Goal: Find specific page/section: Find specific page/section

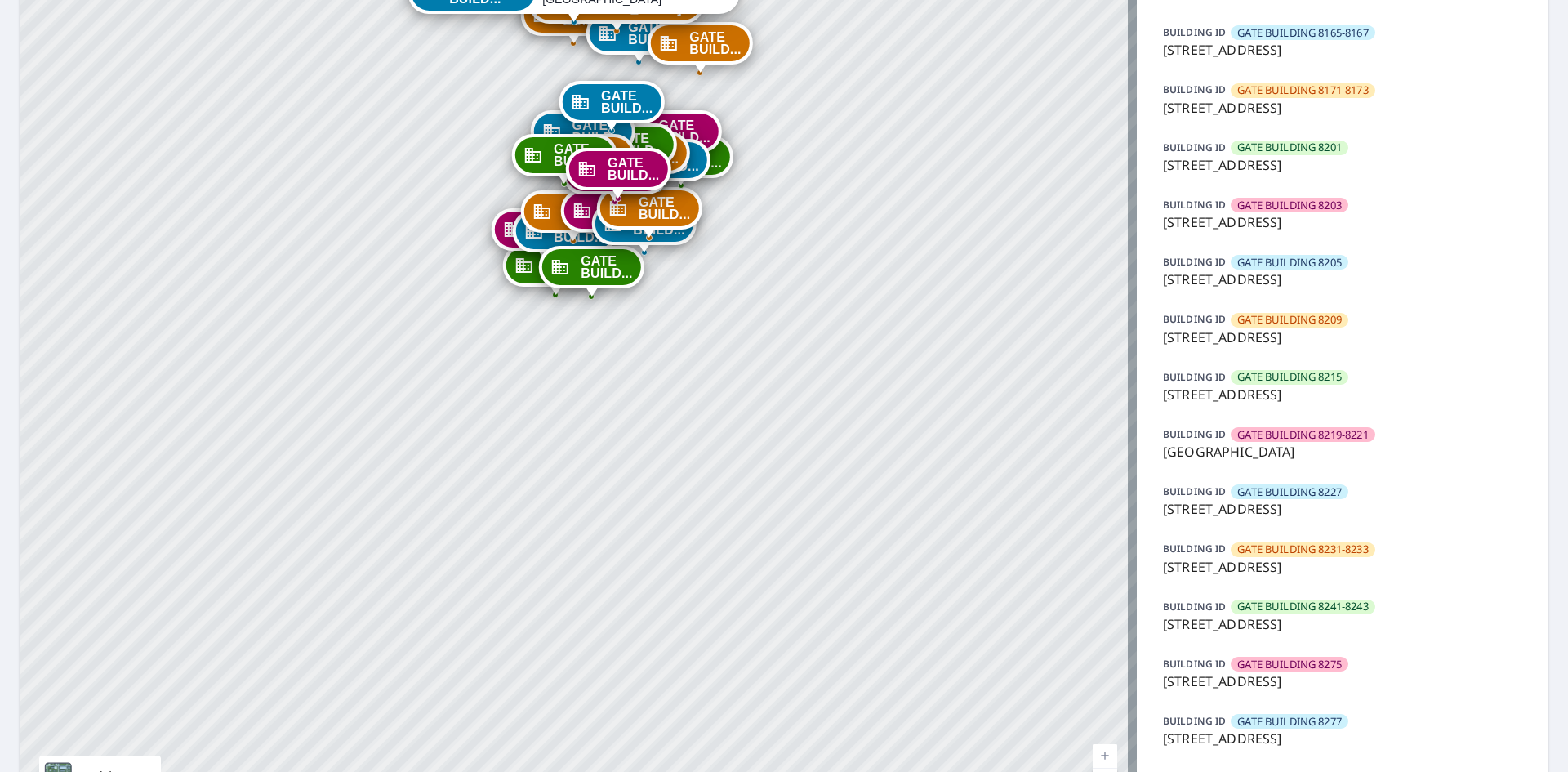
scroll to position [899, 0]
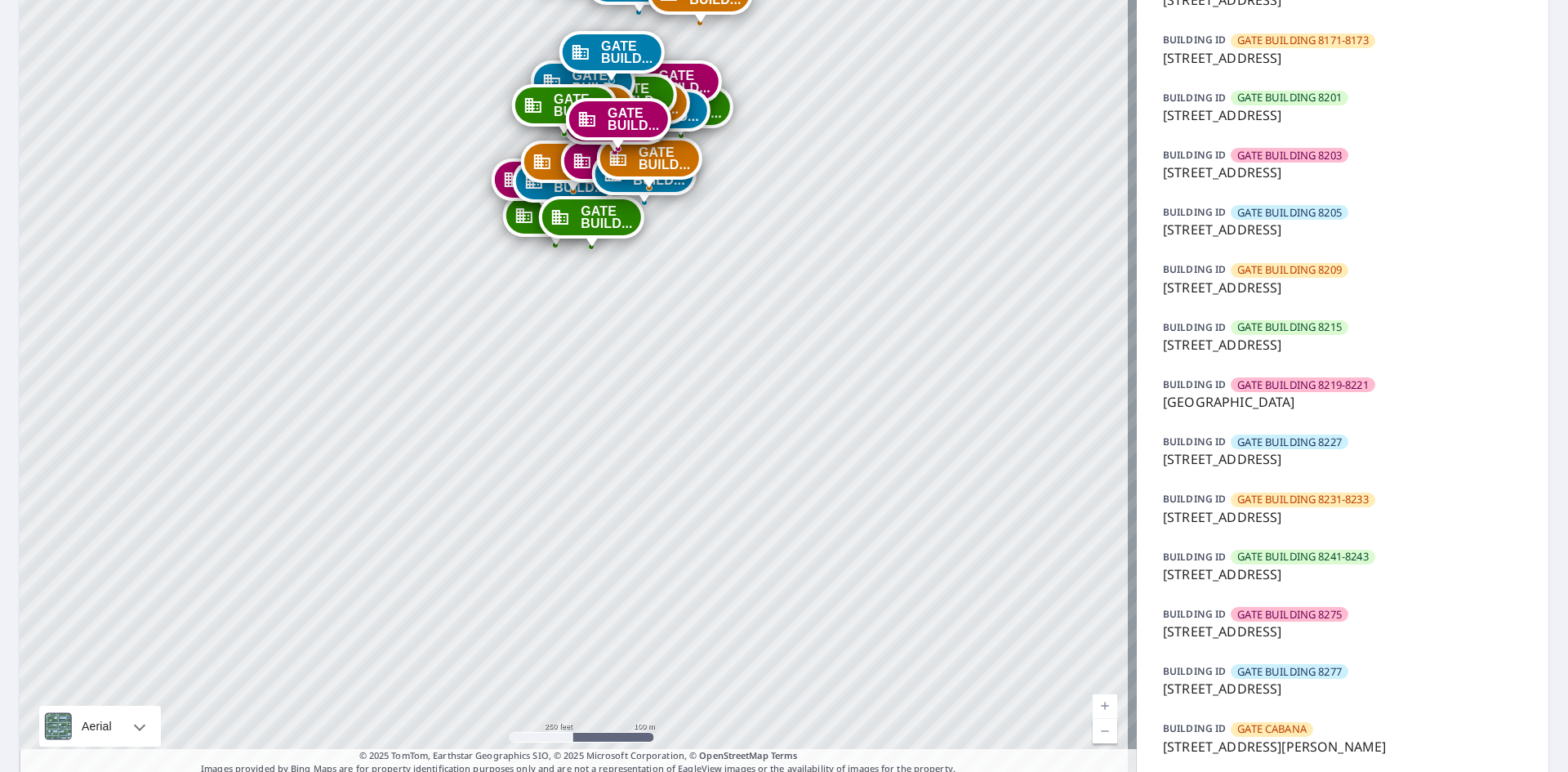
click at [1325, 632] on p "[STREET_ADDRESS]" at bounding box center [1343, 632] width 360 height 20
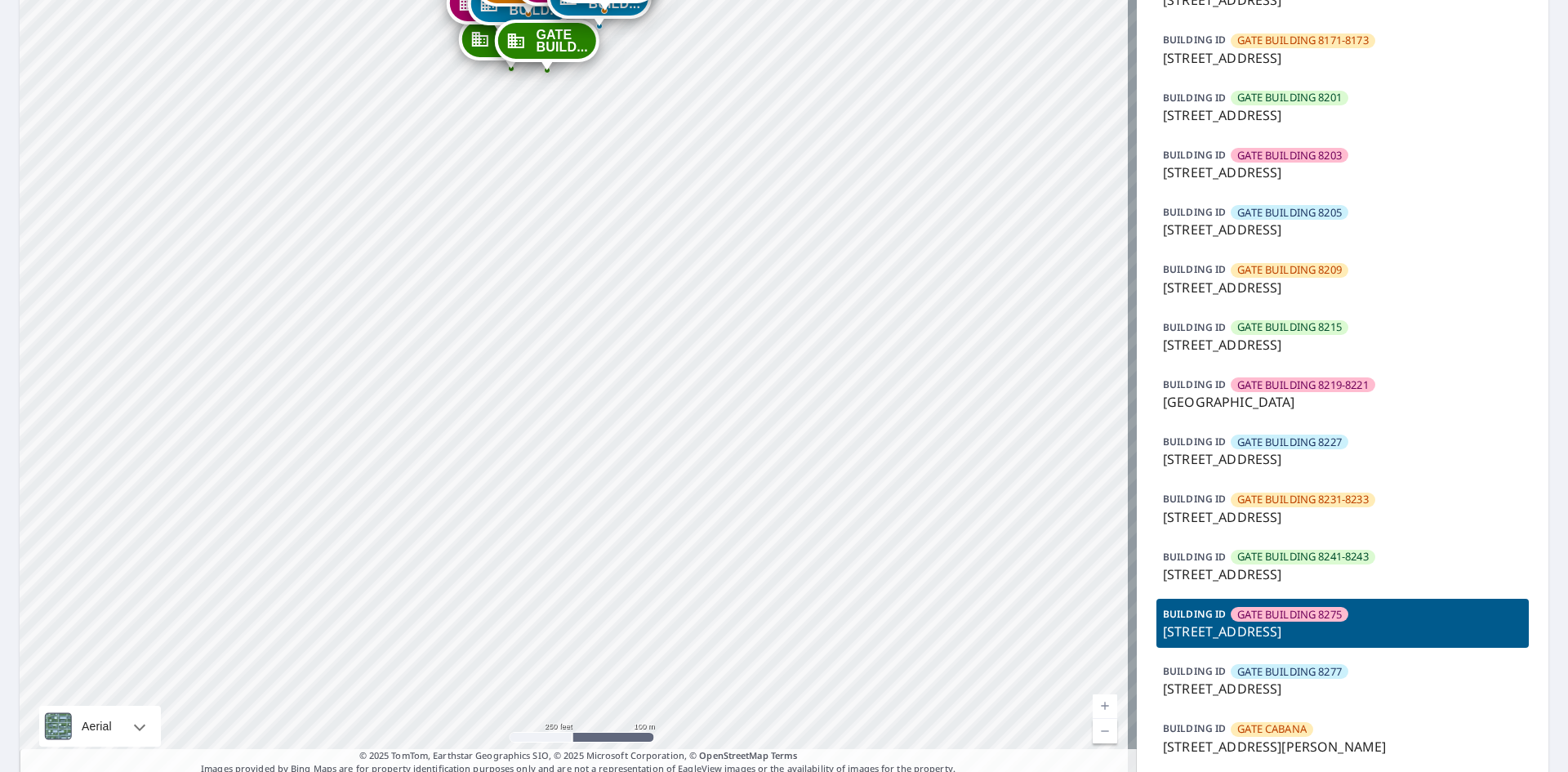
click at [1322, 632] on p "[STREET_ADDRESS]" at bounding box center [1343, 632] width 360 height 20
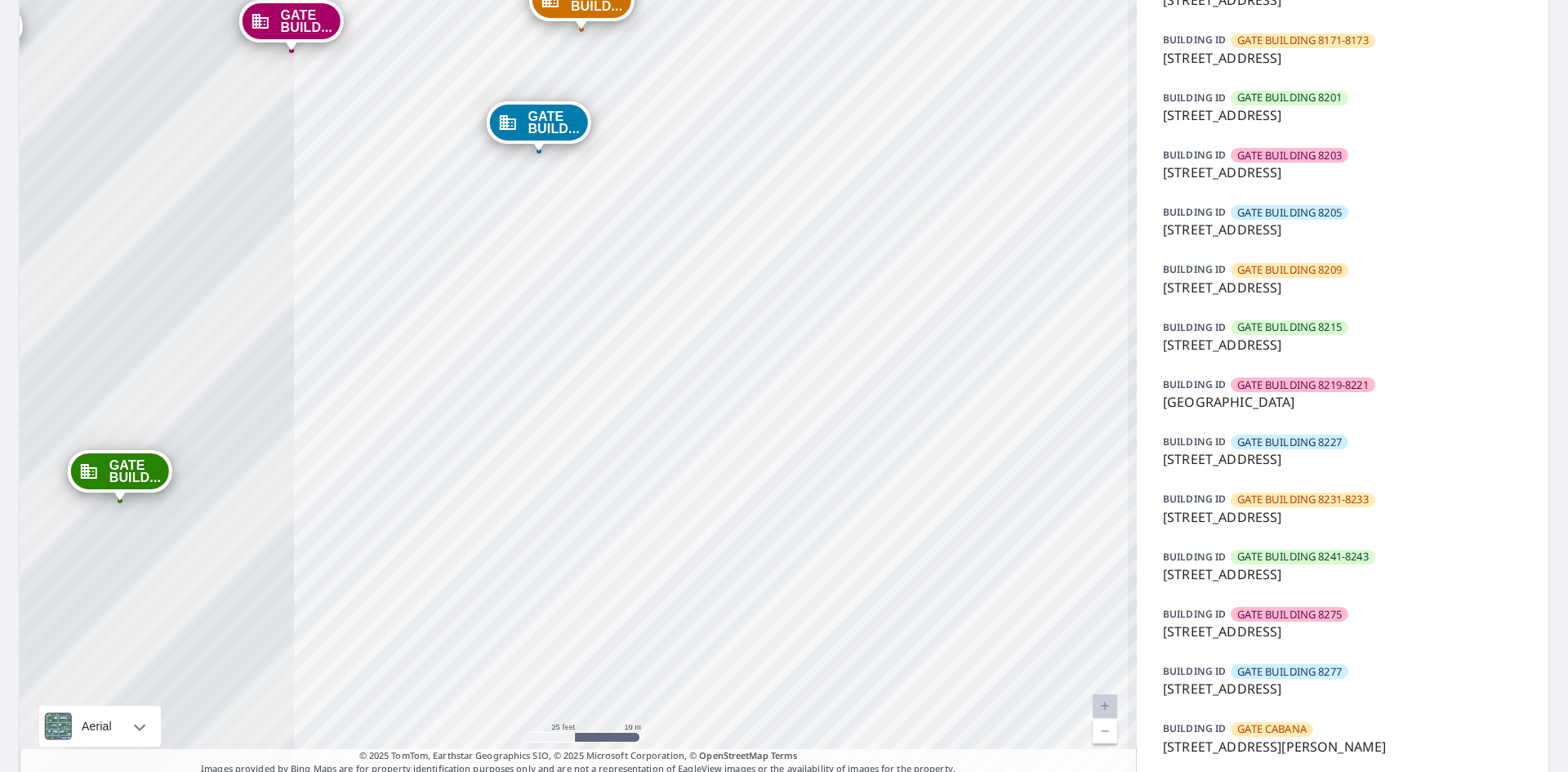
drag, startPoint x: 581, startPoint y: 227, endPoint x: 1143, endPoint y: 727, distance: 752.2
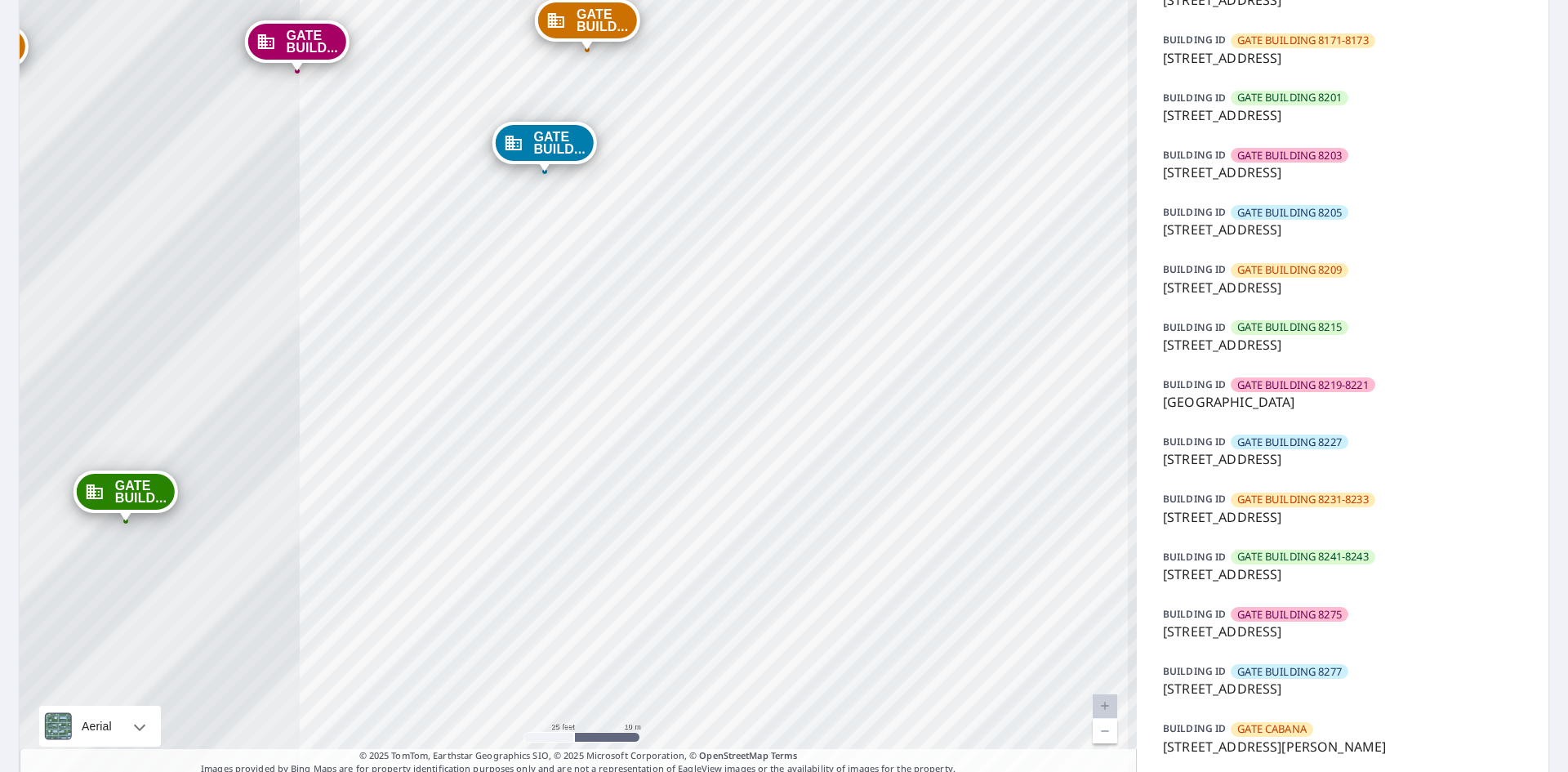
drag, startPoint x: 577, startPoint y: 387, endPoint x: 1247, endPoint y: 778, distance: 775.7
click at [1247, 771] on html "Dashboard Order History Order GATE BUILD... [STREET_ADDRESS][PERSON_NAME] GATE …" at bounding box center [784, 386] width 1568 height 772
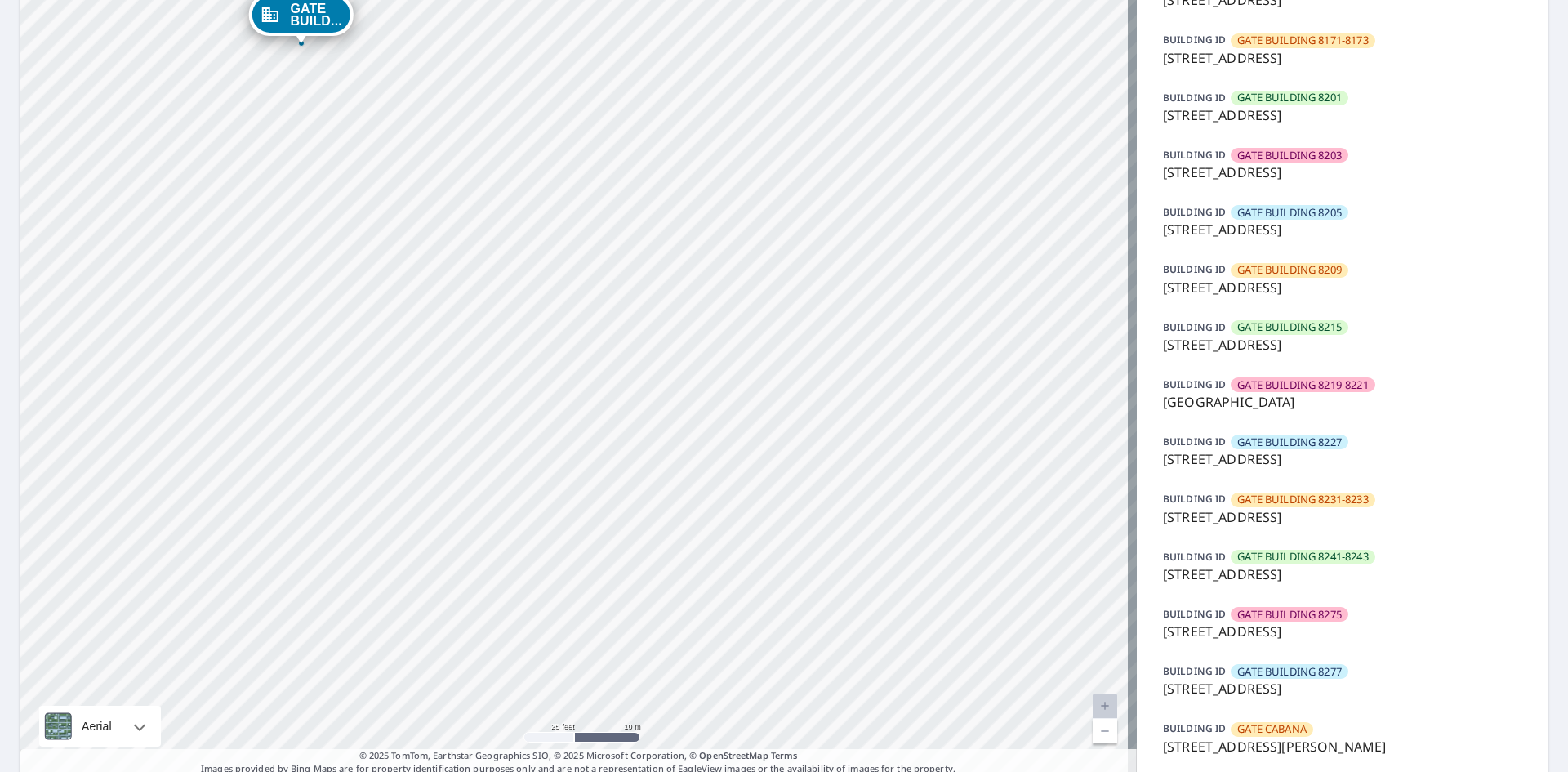
drag, startPoint x: 777, startPoint y: 494, endPoint x: 1086, endPoint y: 714, distance: 379.3
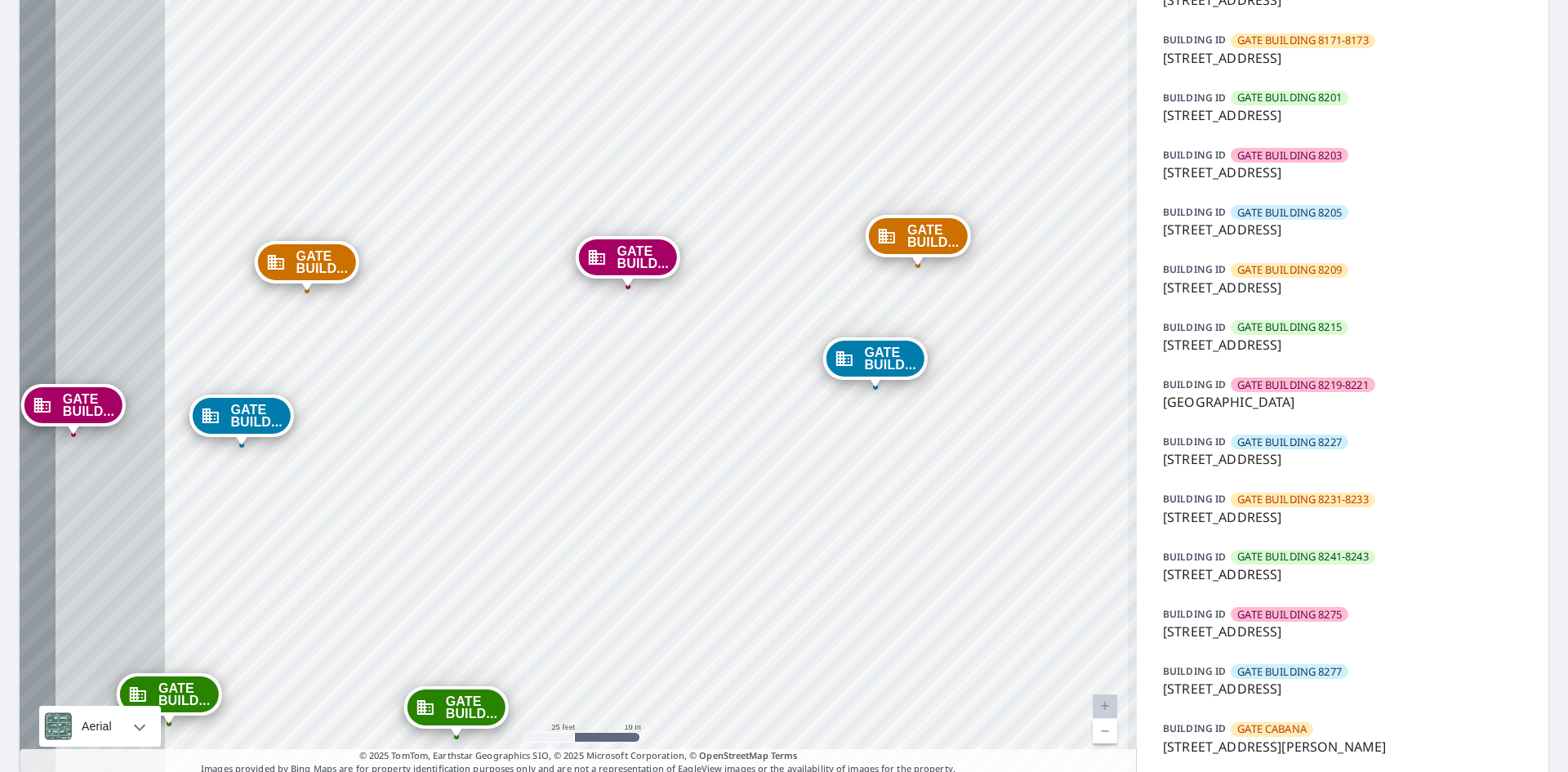
drag, startPoint x: 536, startPoint y: 363, endPoint x: 940, endPoint y: 671, distance: 508.0
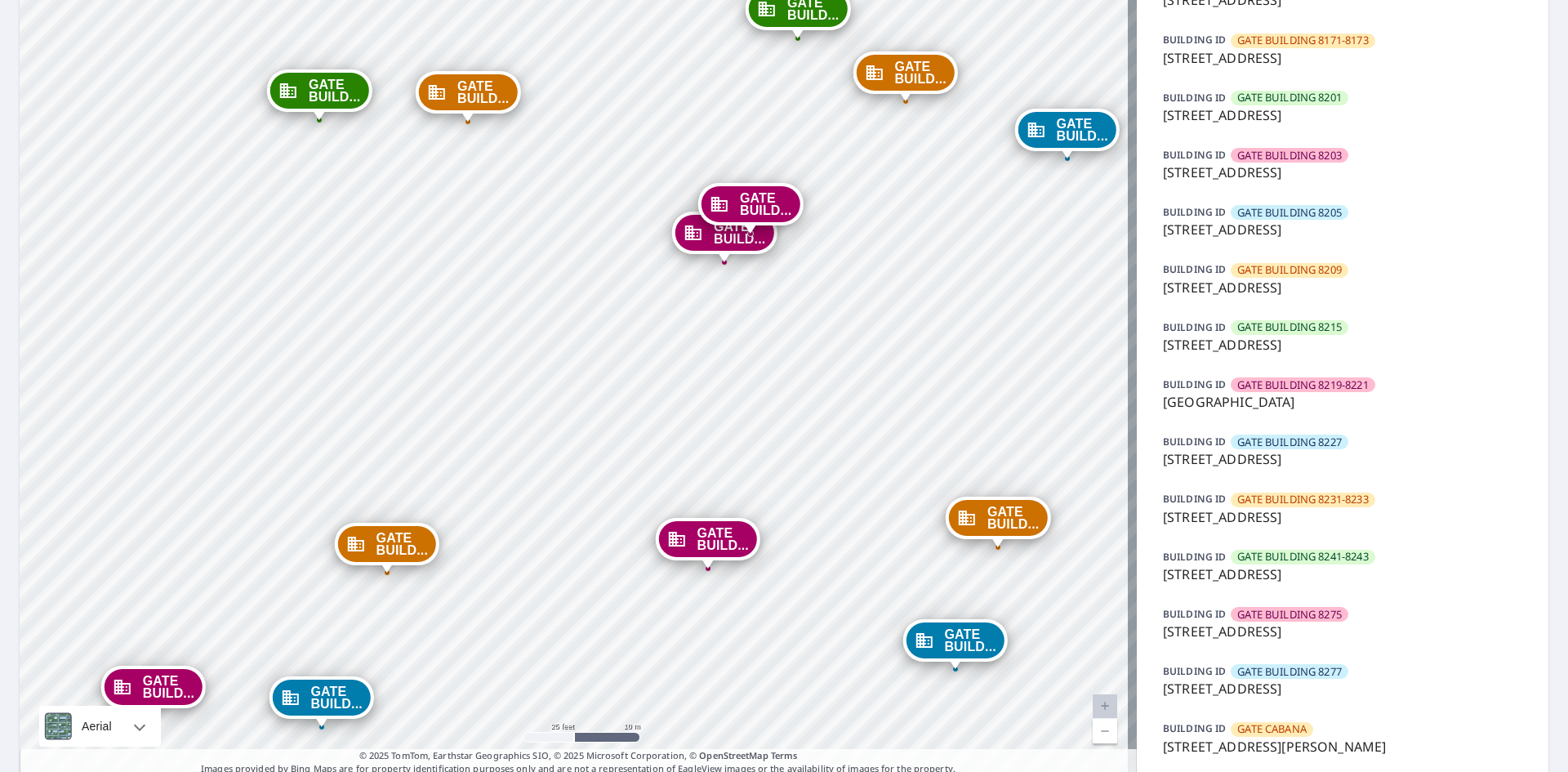
drag, startPoint x: 725, startPoint y: 517, endPoint x: 767, endPoint y: 796, distance: 282.1
click at [767, 771] on html "Dashboard Order History Order GATE BUILD... [STREET_ADDRESS][PERSON_NAME] GATE …" at bounding box center [784, 386] width 1568 height 772
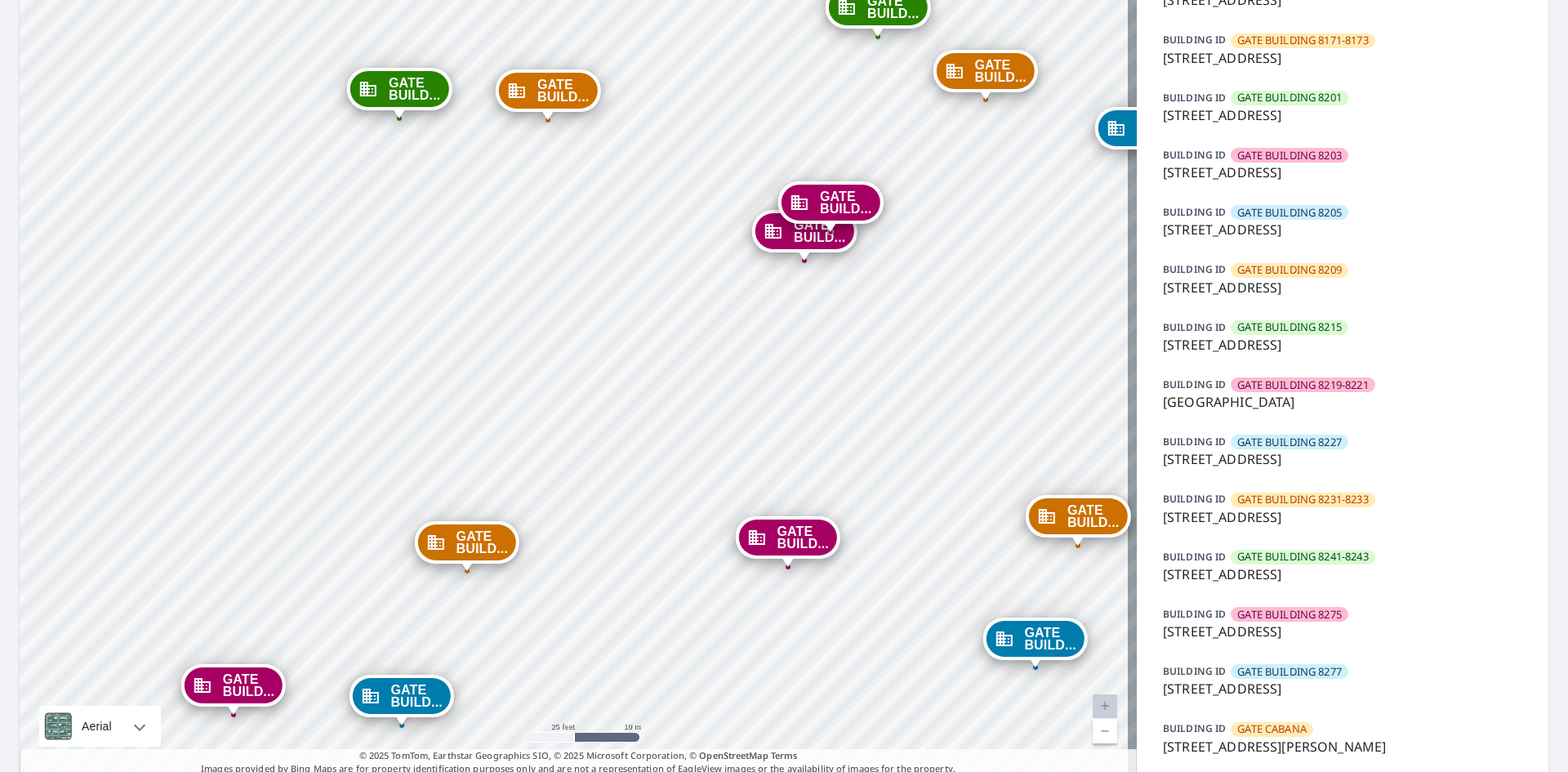
drag, startPoint x: 846, startPoint y: 524, endPoint x: 826, endPoint y: 798, distance: 274.7
click at [826, 771] on html "Dashboard Order History Order GATE BUILD... [STREET_ADDRESS][PERSON_NAME] GATE …" at bounding box center [784, 386] width 1568 height 772
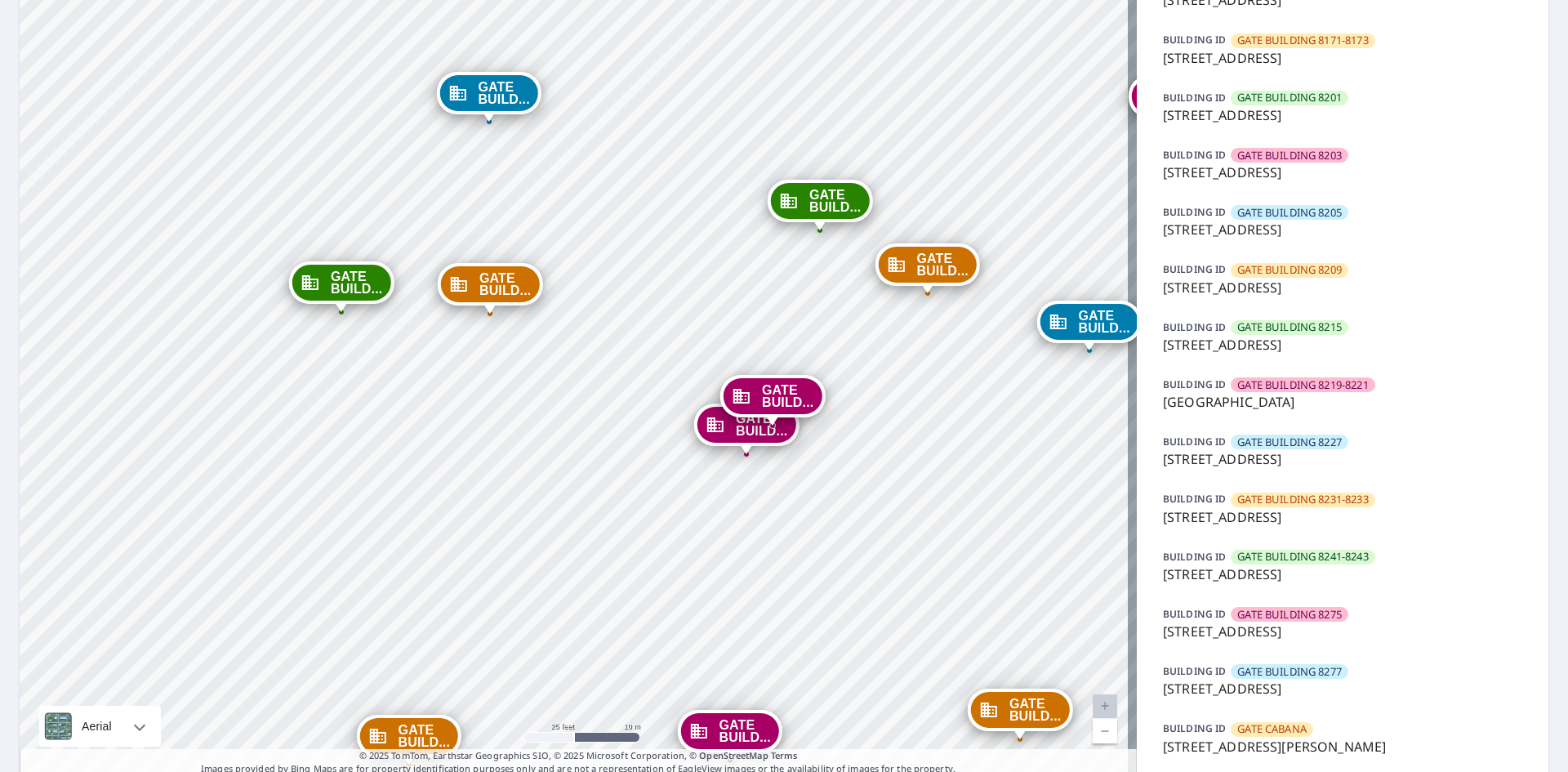
drag, startPoint x: 857, startPoint y: 223, endPoint x: 821, endPoint y: 611, distance: 389.7
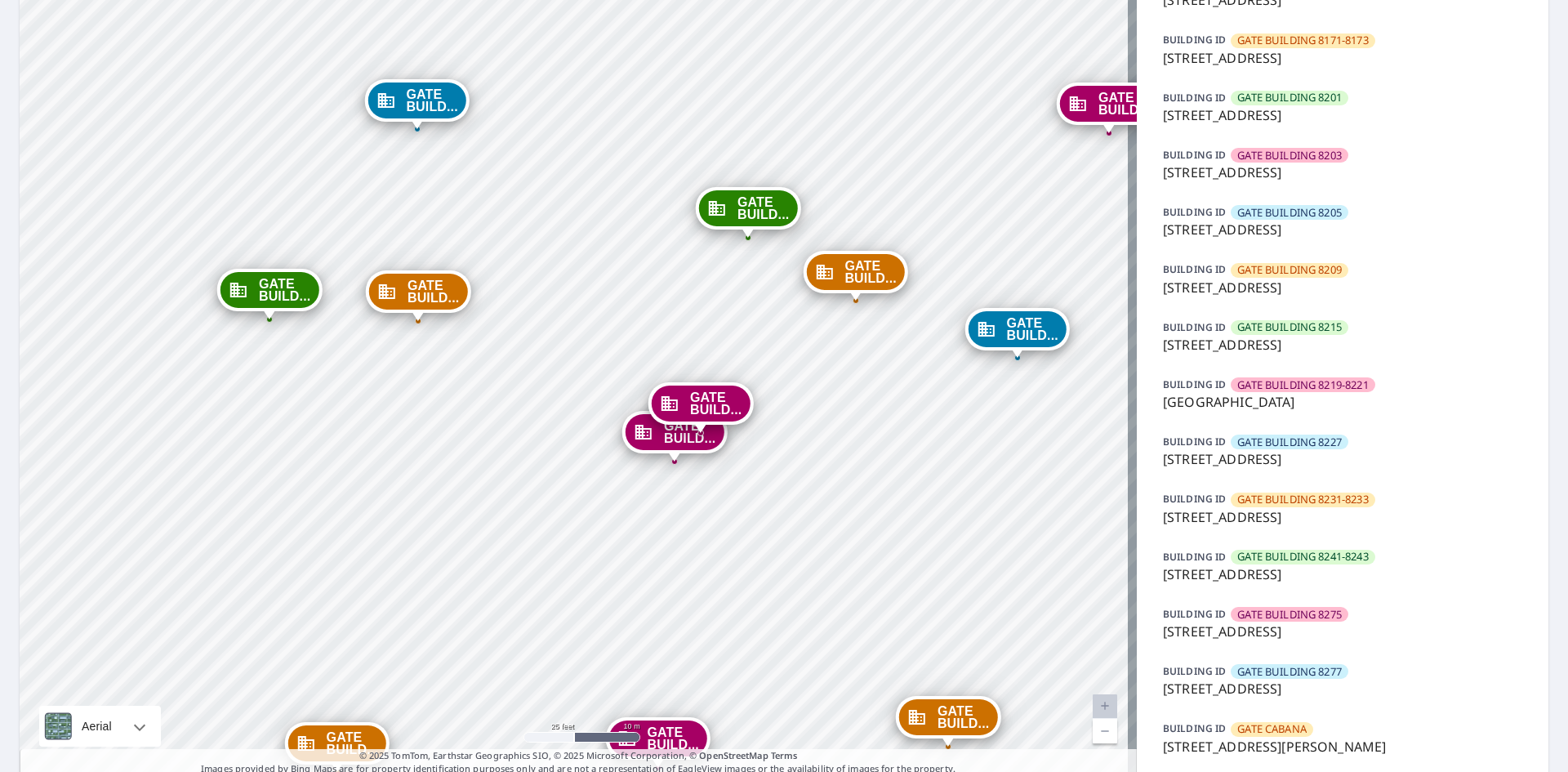
drag, startPoint x: 919, startPoint y: 525, endPoint x: 847, endPoint y: 530, distance: 72.2
click at [1198, 626] on p "[STREET_ADDRESS]" at bounding box center [1343, 632] width 360 height 20
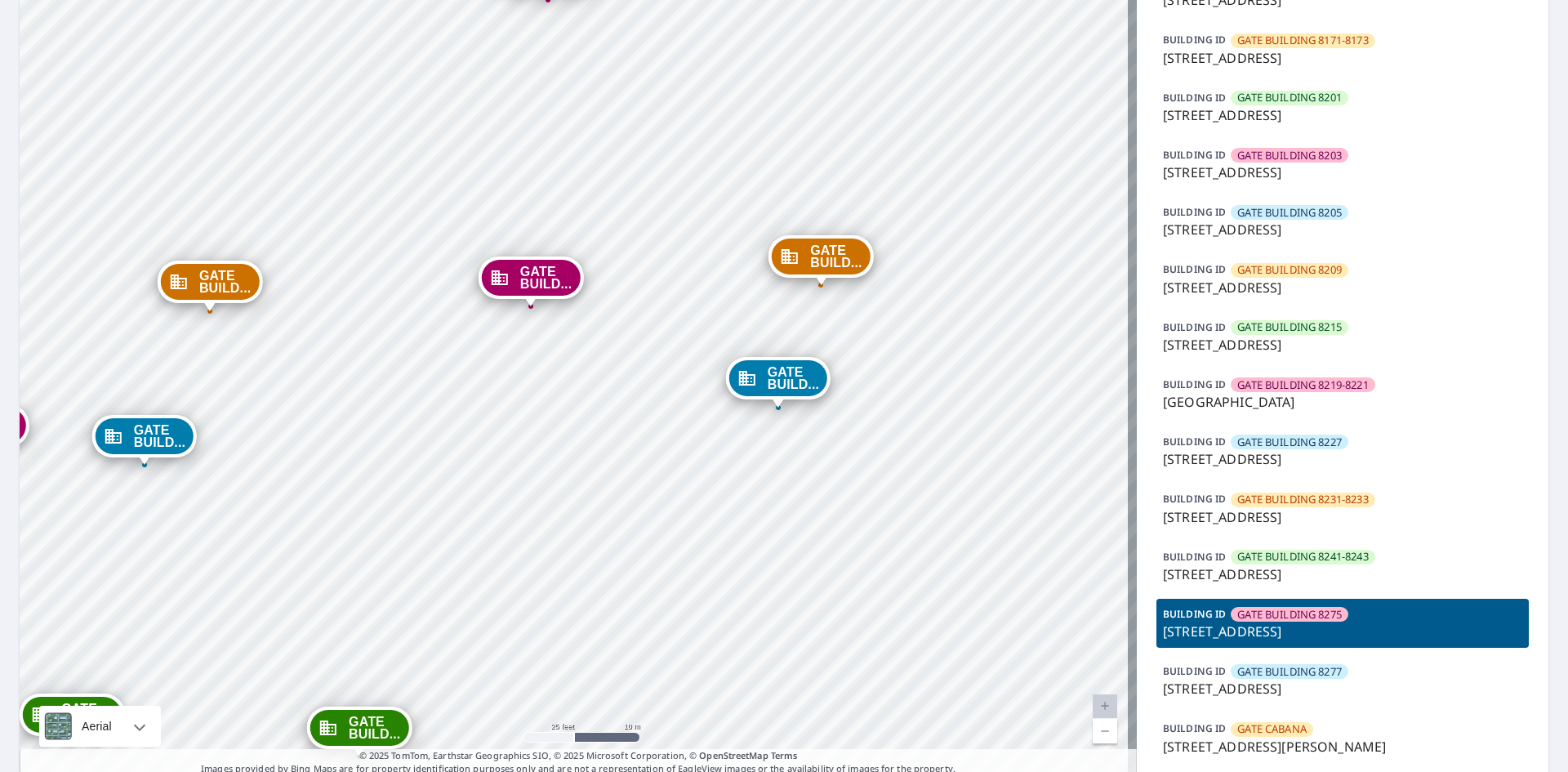
click at [806, 261] on div "GATE BUILD..." at bounding box center [821, 257] width 98 height 36
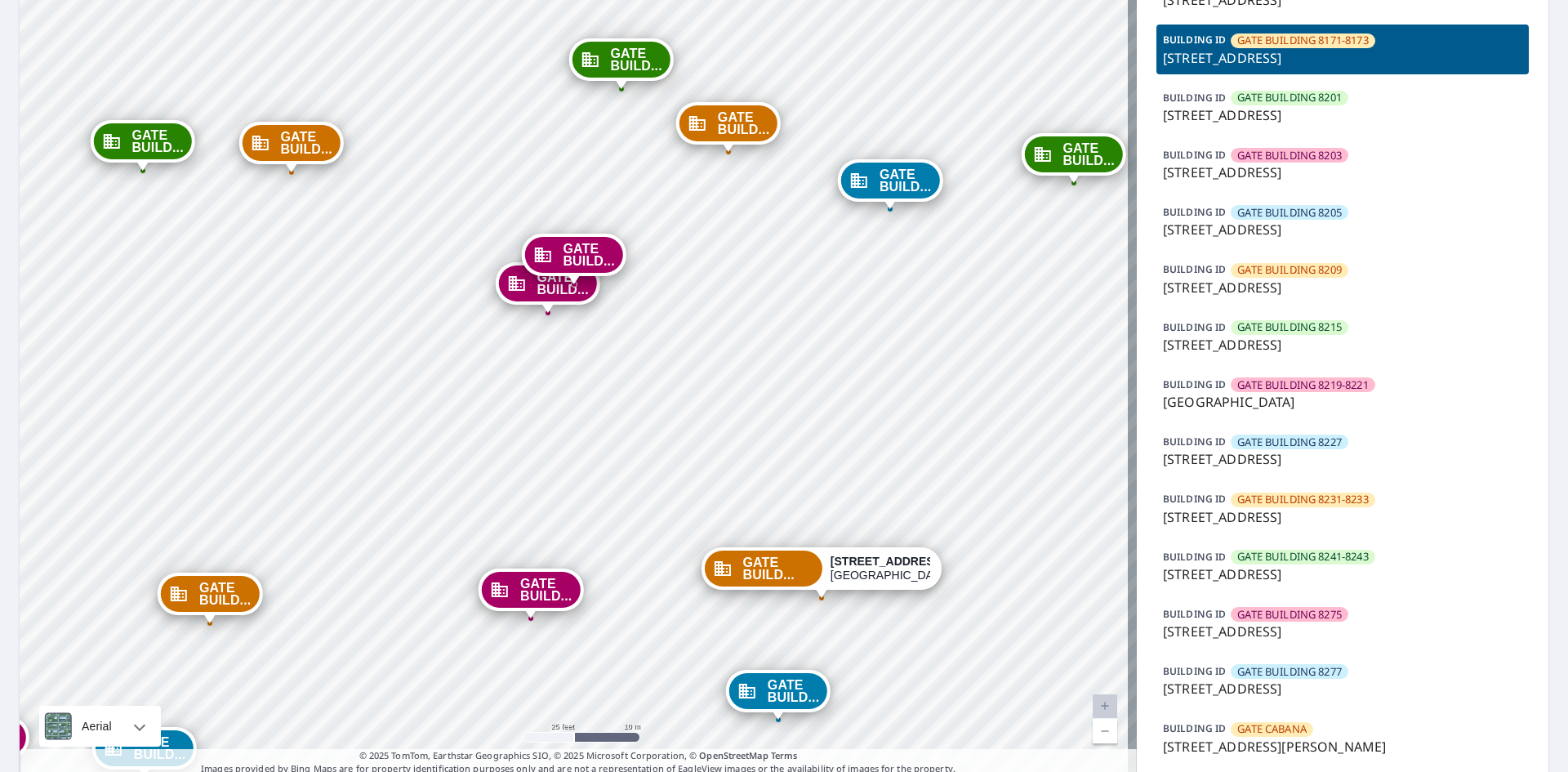
click at [535, 297] on div "GATE BUILD..." at bounding box center [547, 283] width 98 height 36
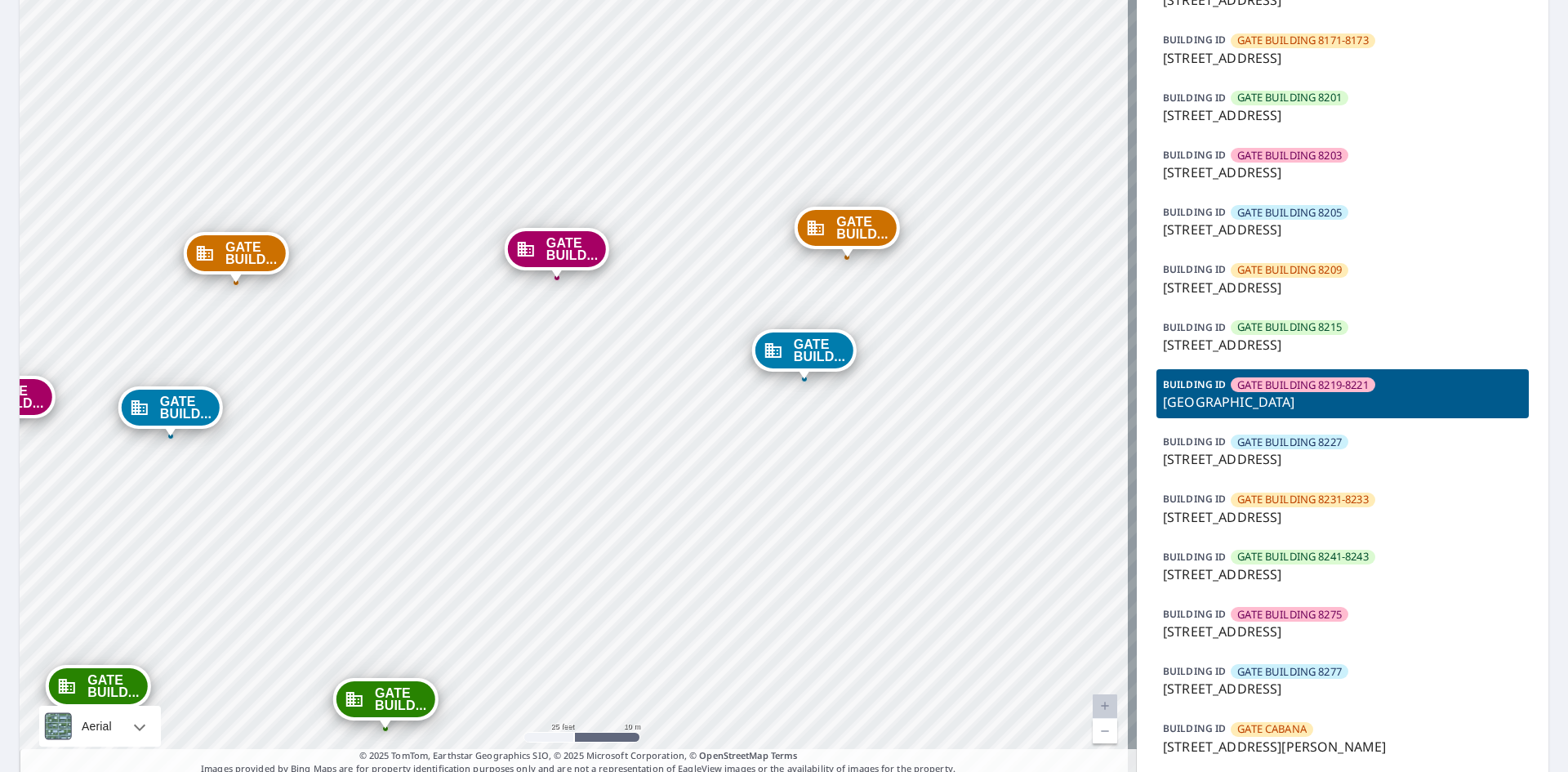
click at [571, 249] on span "GATE BUILD..." at bounding box center [572, 249] width 52 height 25
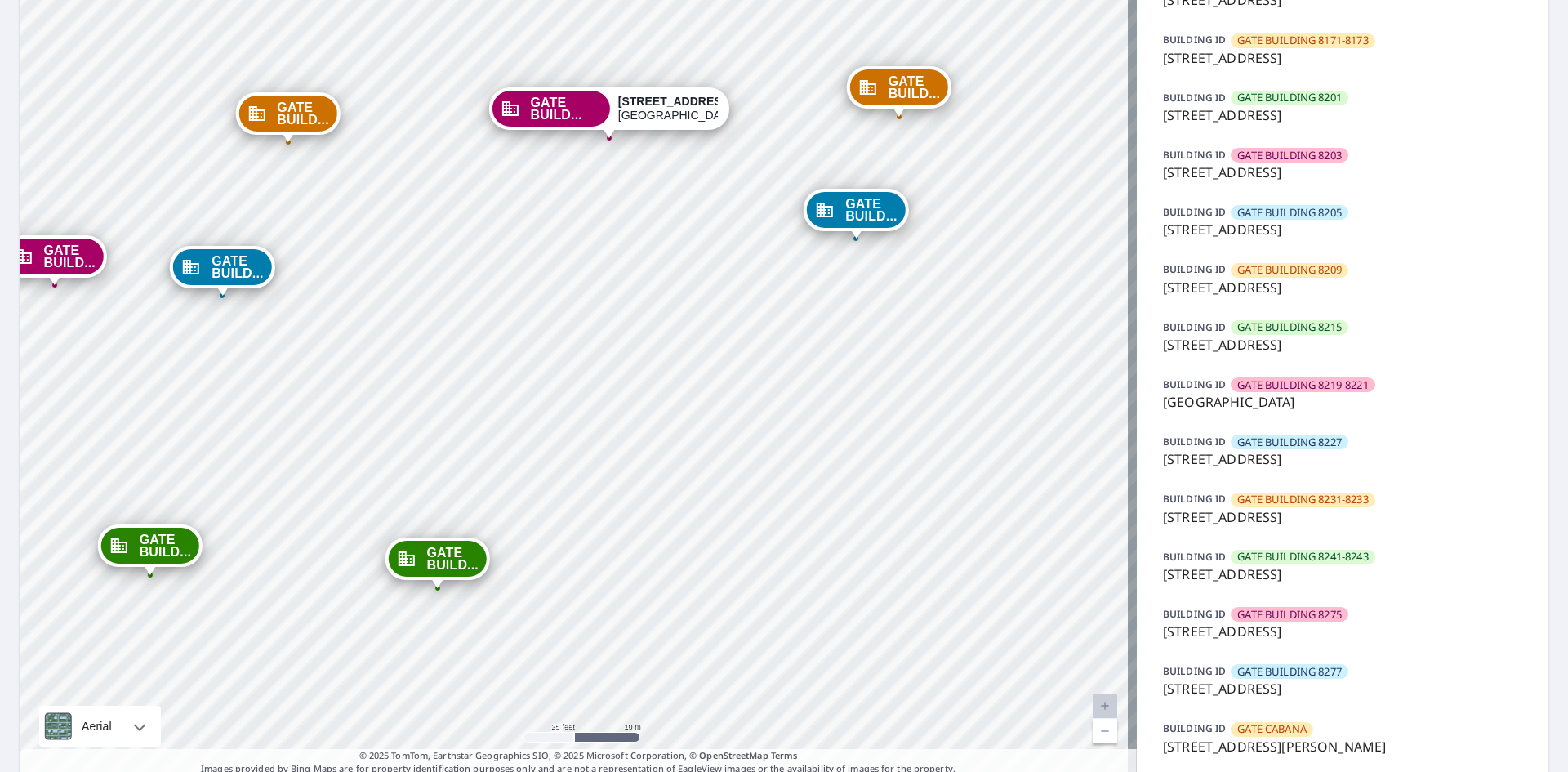
drag, startPoint x: 606, startPoint y: 397, endPoint x: 611, endPoint y: 432, distance: 35.4
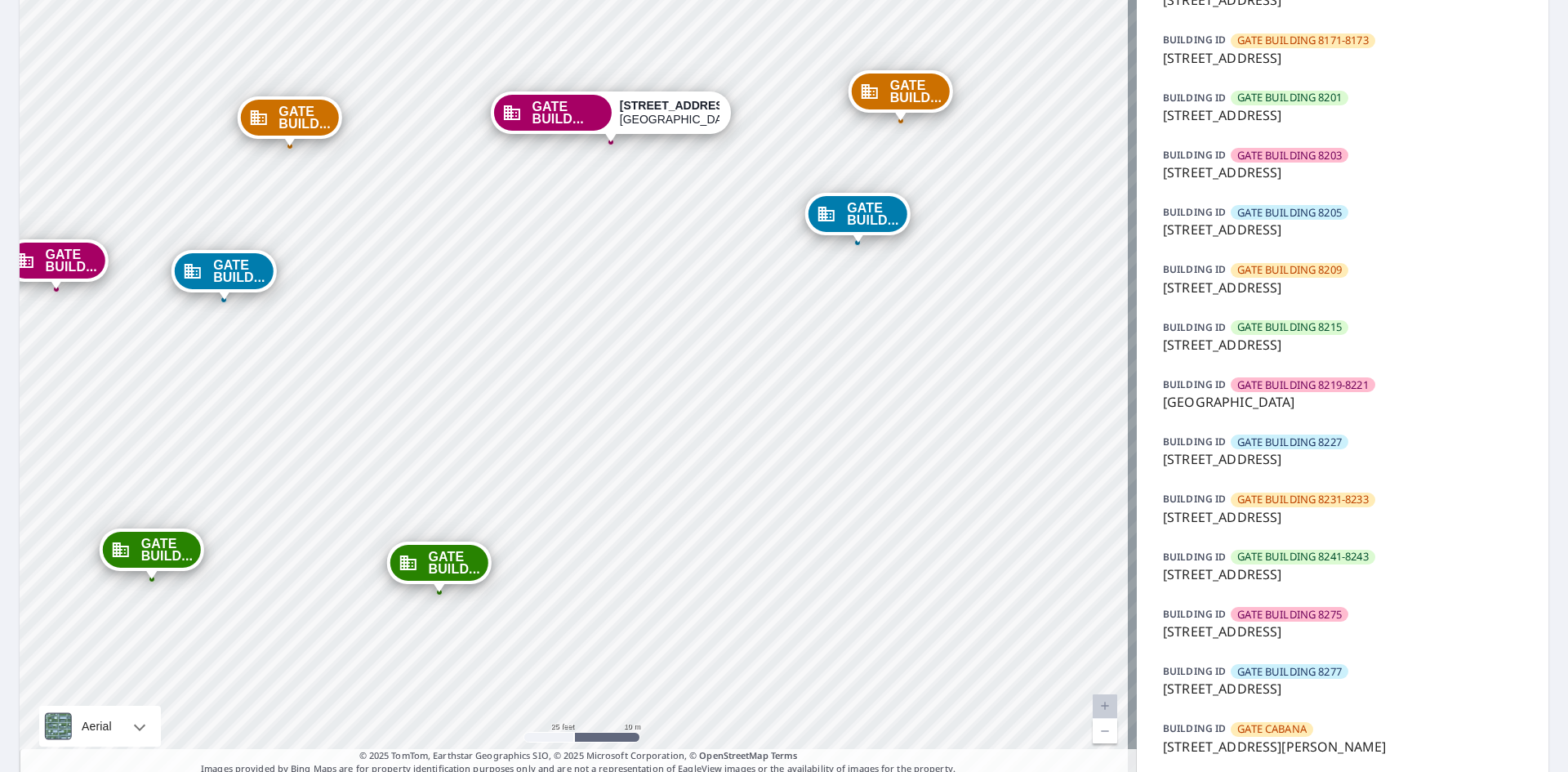
click at [525, 109] on div "GATE BUILD..." at bounding box center [552, 113] width 118 height 36
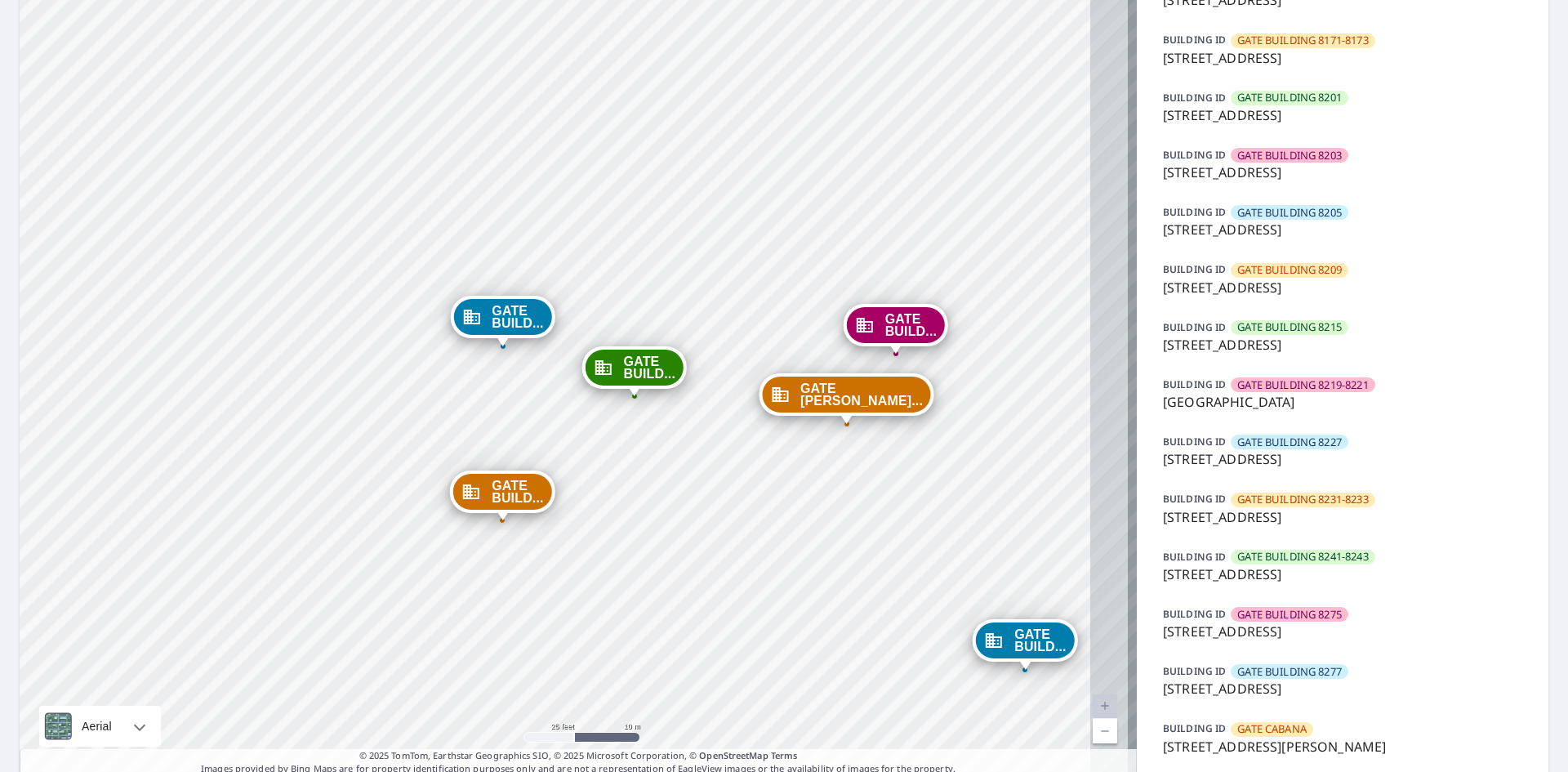
drag, startPoint x: 732, startPoint y: 267, endPoint x: 655, endPoint y: 568, distance: 310.7
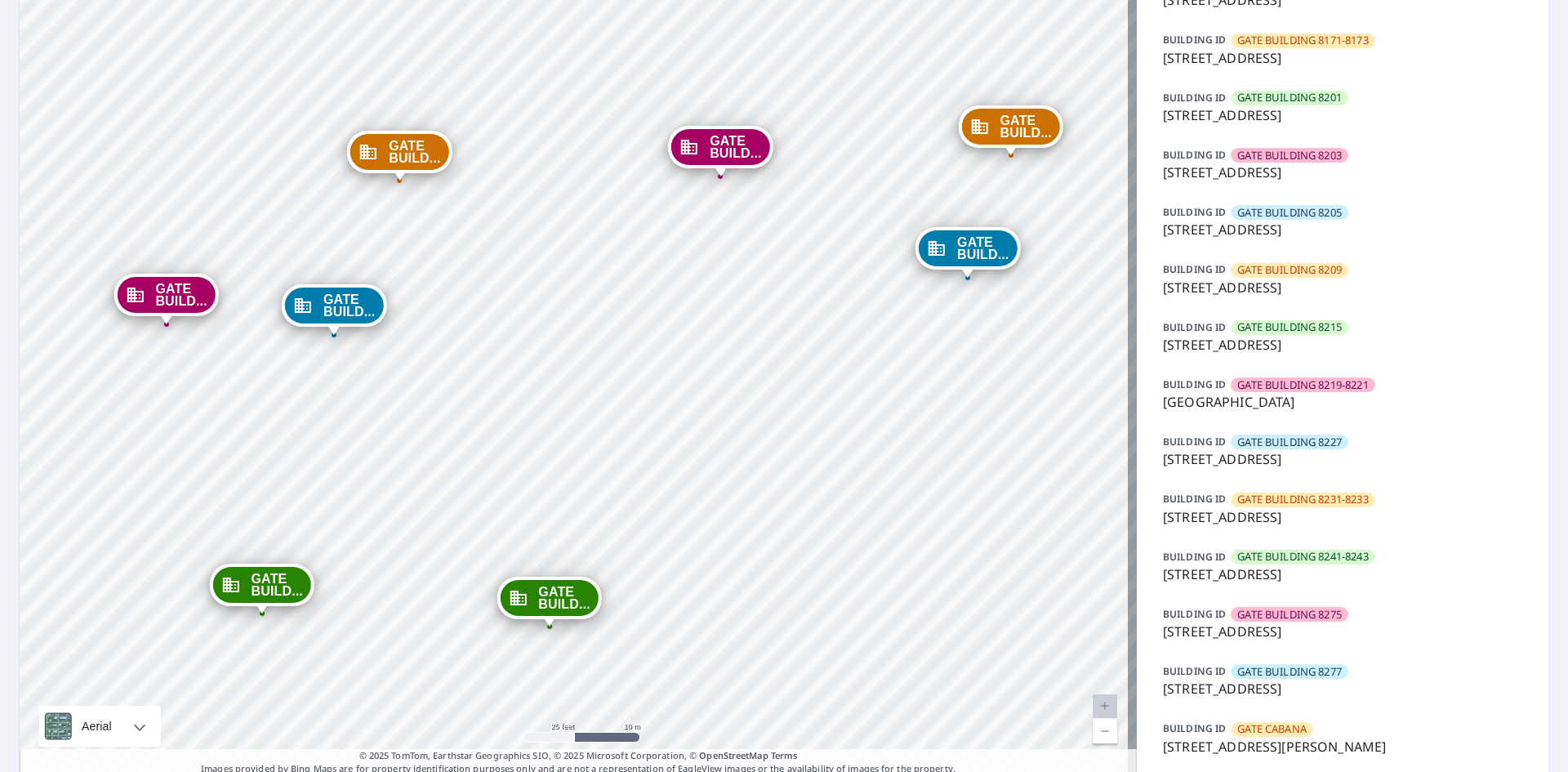
click at [718, 150] on span "GATE BUILD..." at bounding box center [735, 146] width 52 height 25
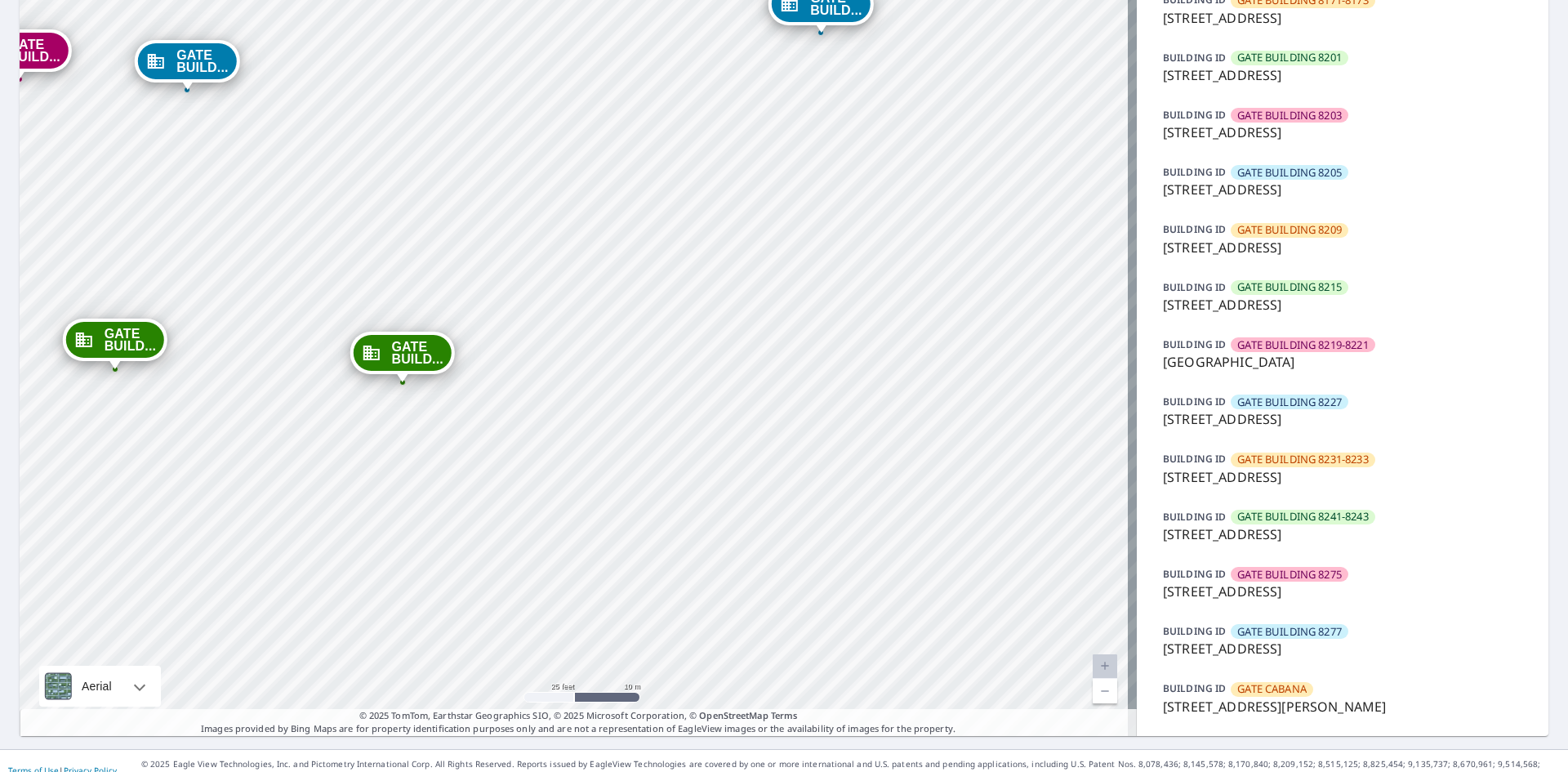
scroll to position [957, 0]
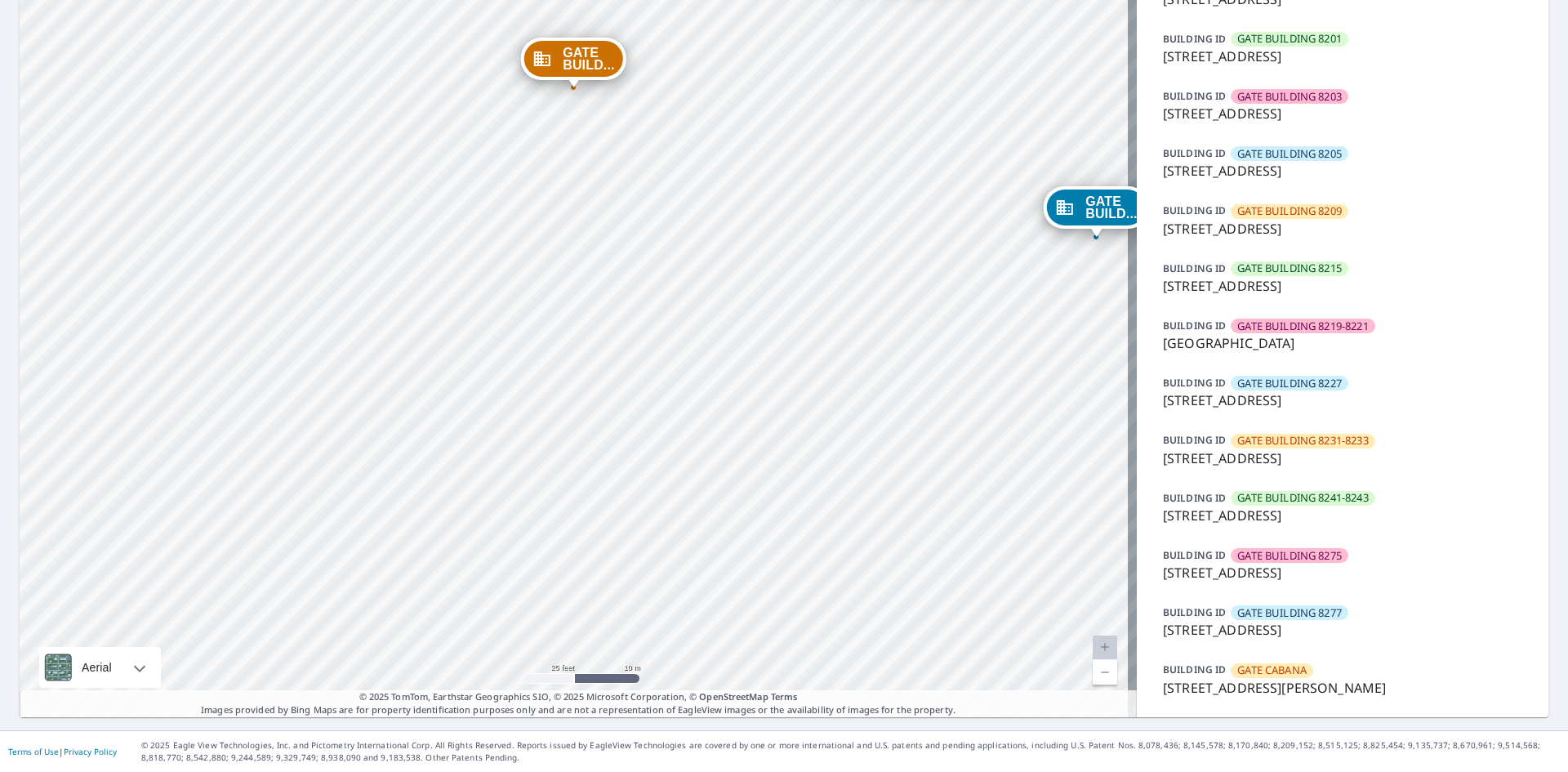
click at [1275, 381] on span "GATE BUILDING 8227" at bounding box center [1289, 383] width 104 height 15
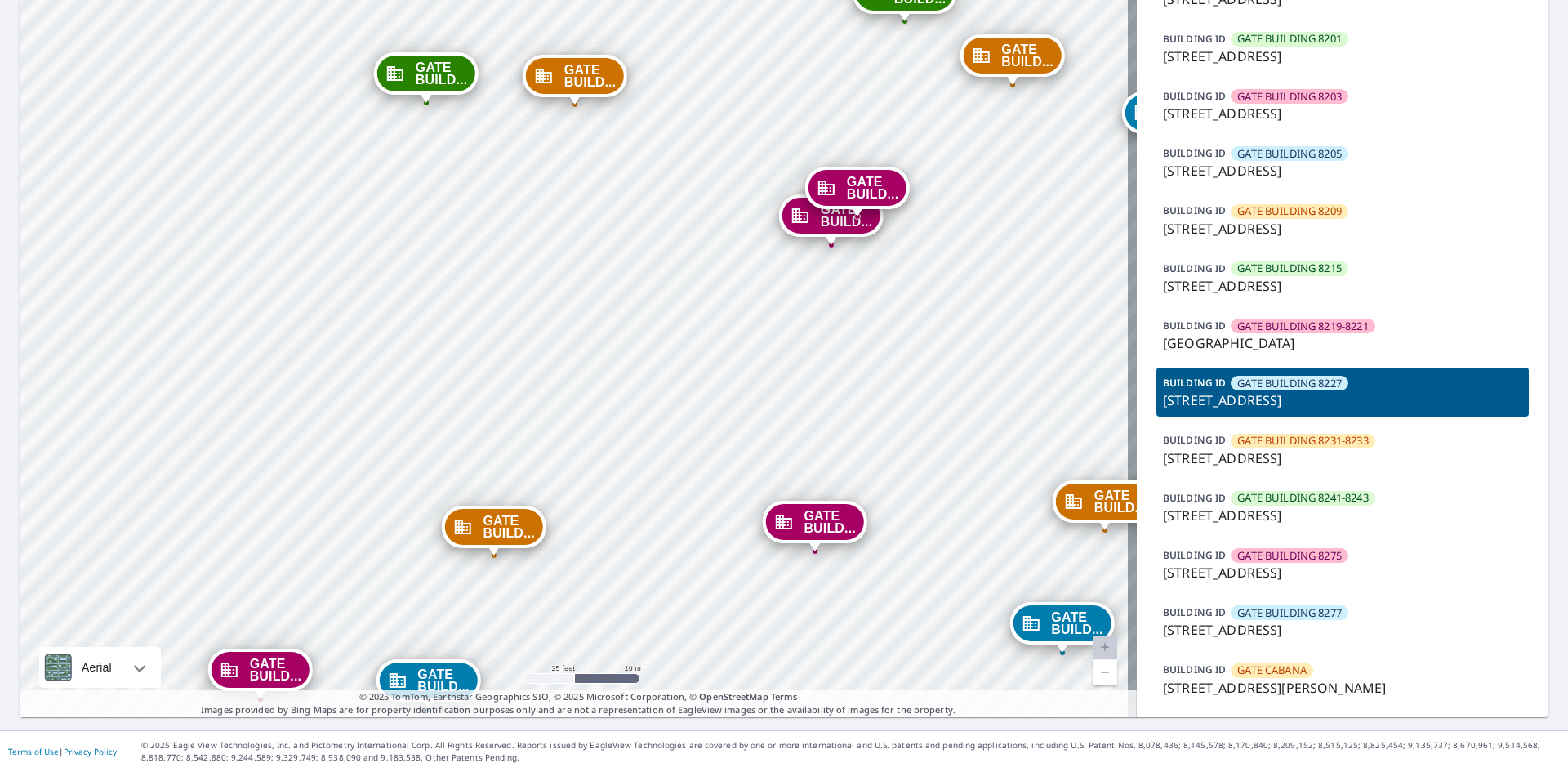
click at [1281, 319] on span "GATE BUILDING 8219-8221" at bounding box center [1303, 326] width 131 height 15
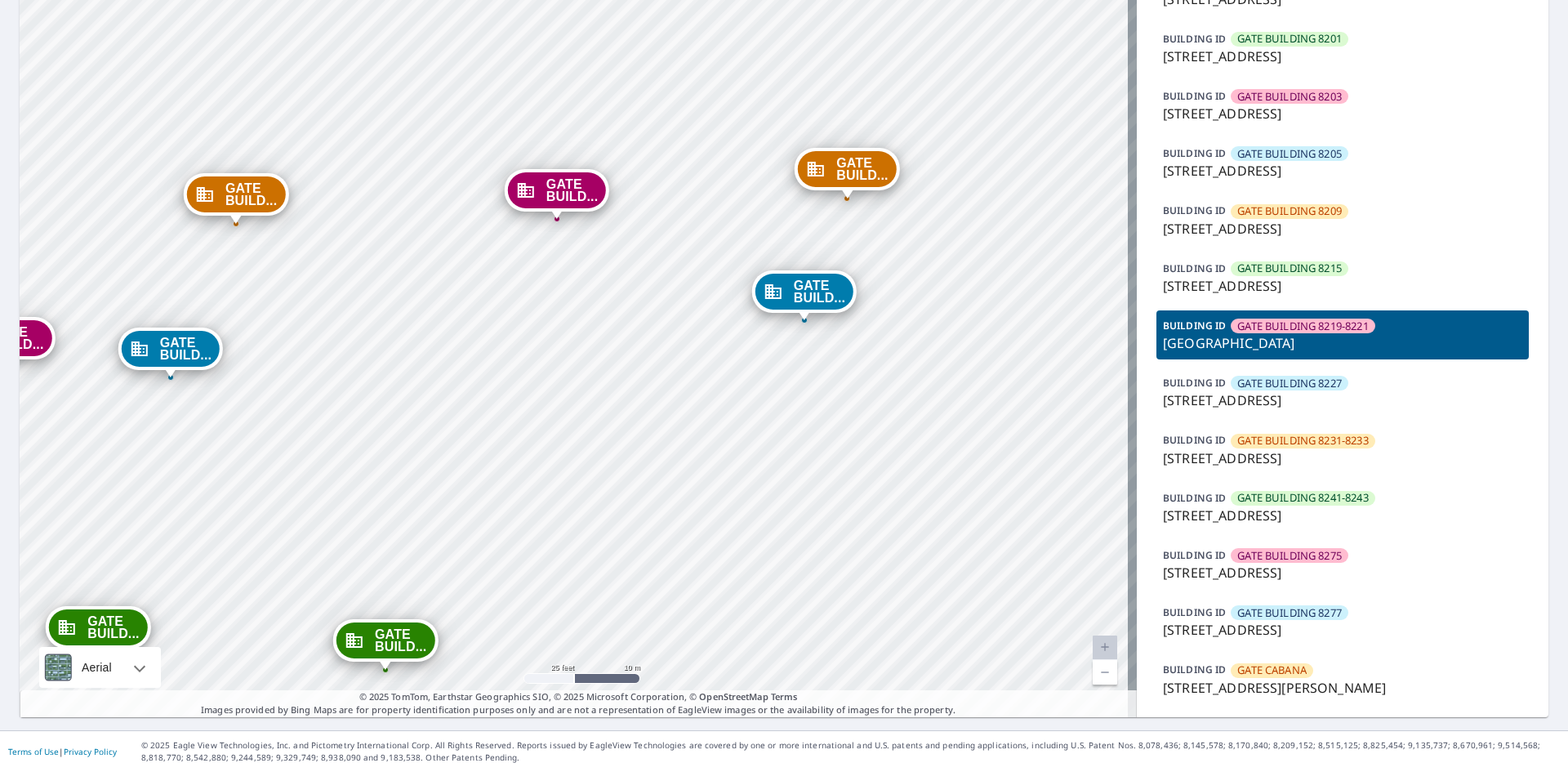
click at [1280, 382] on span "GATE BUILDING 8227" at bounding box center [1289, 383] width 104 height 15
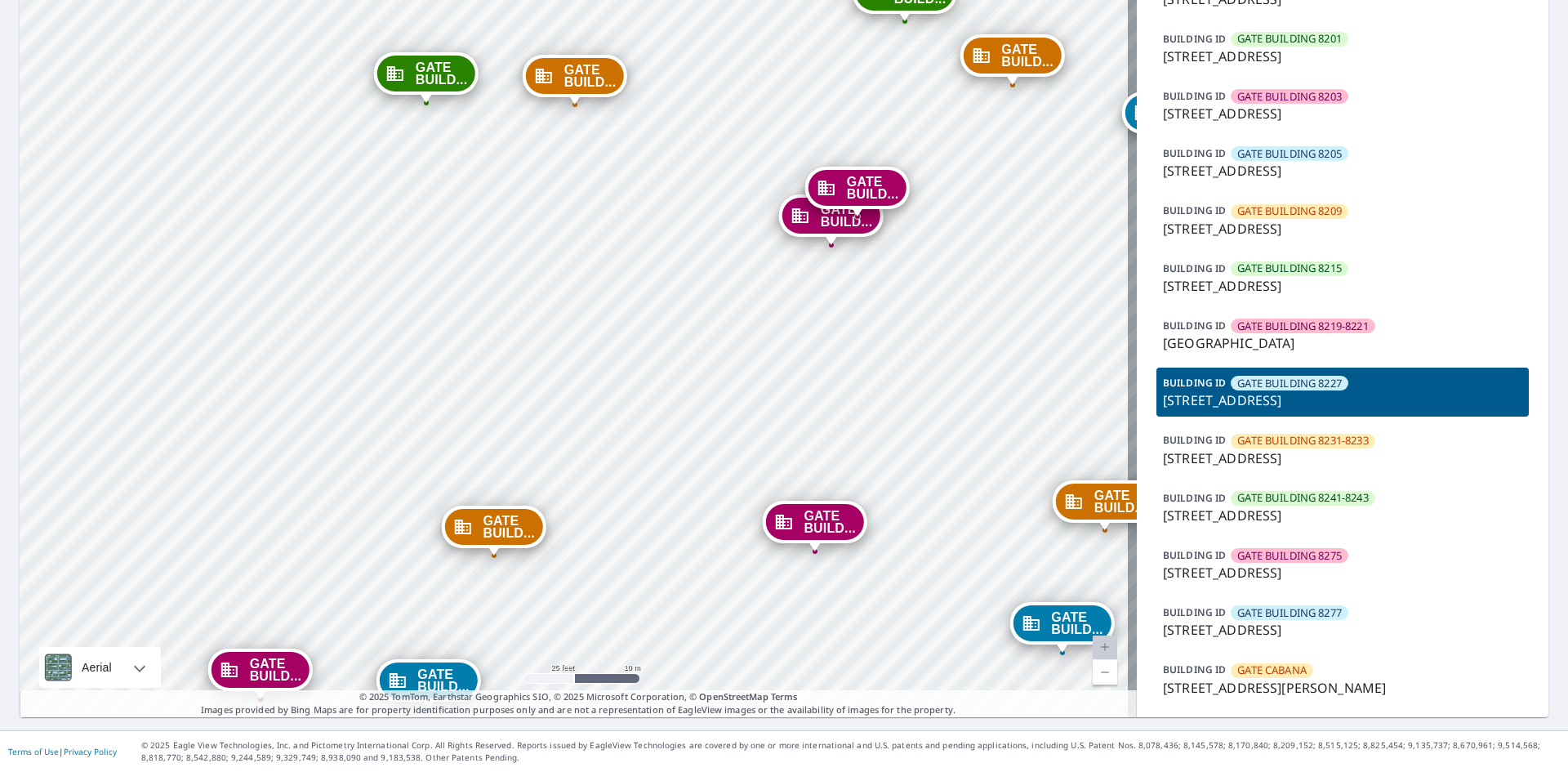
click at [1288, 336] on p "[GEOGRAPHIC_DATA]" at bounding box center [1343, 343] width 360 height 20
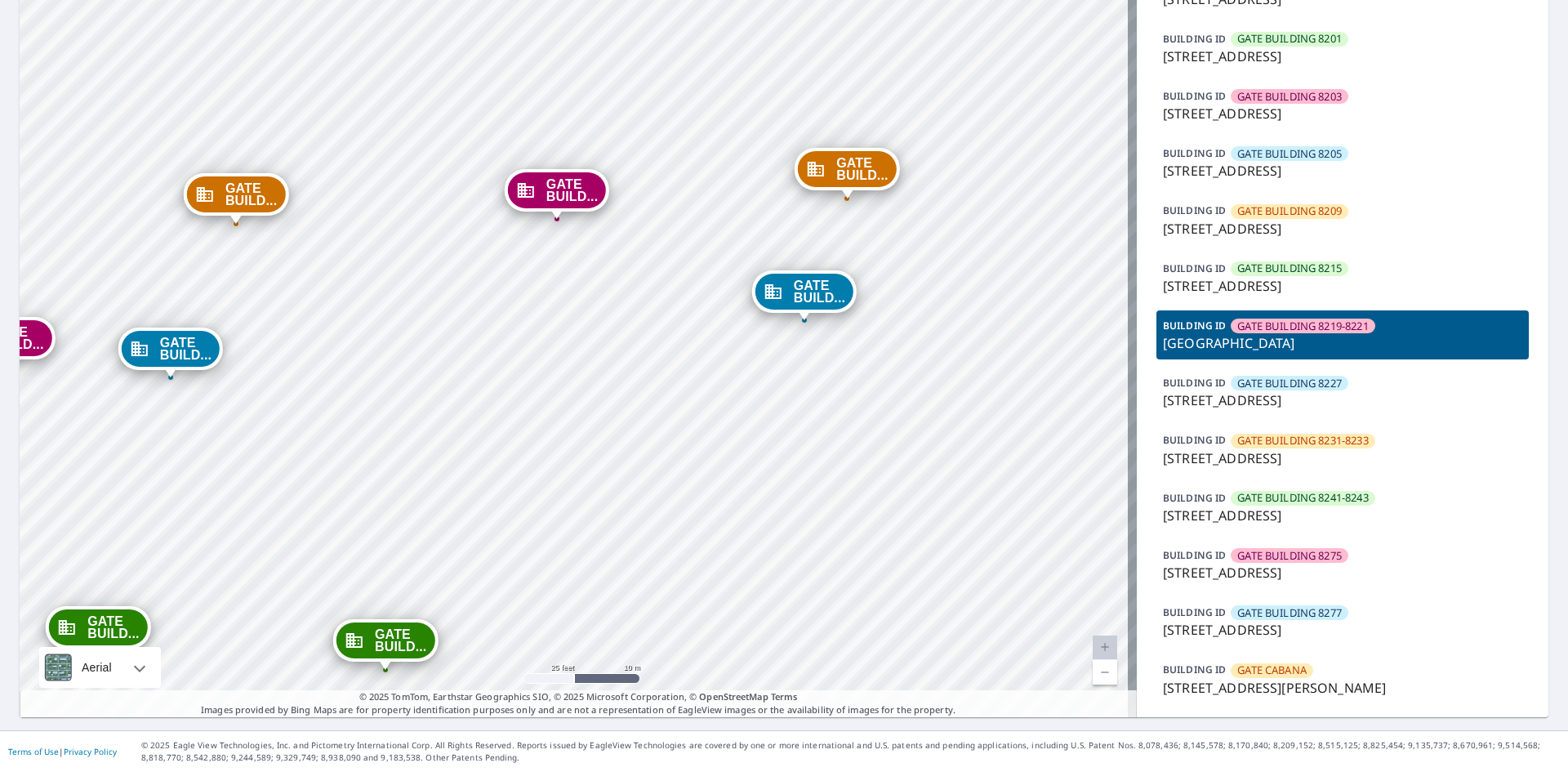
click at [1284, 377] on span "GATE BUILDING 8227" at bounding box center [1289, 383] width 104 height 15
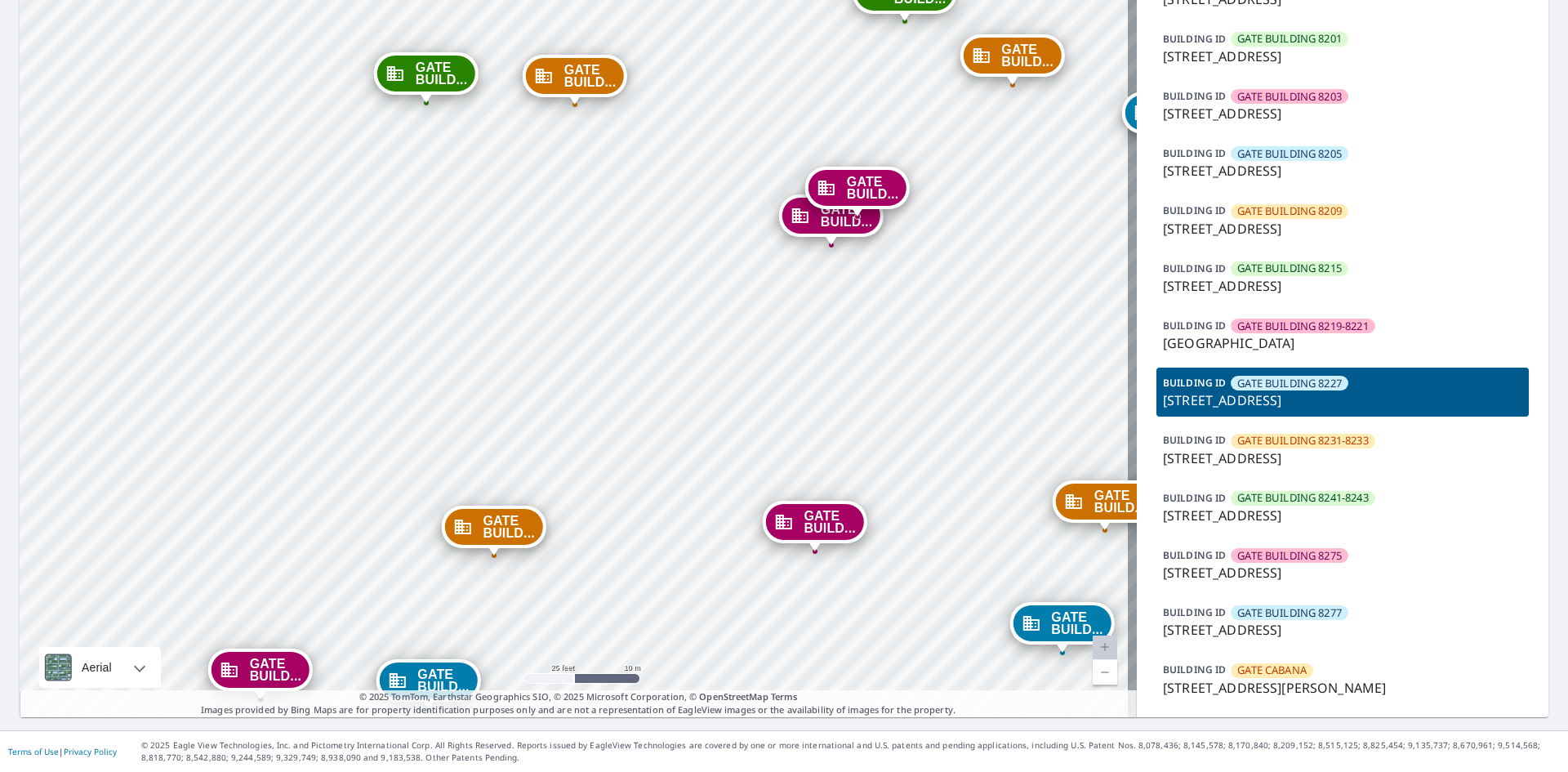
click at [817, 521] on span "GATE BUILD..." at bounding box center [829, 521] width 52 height 25
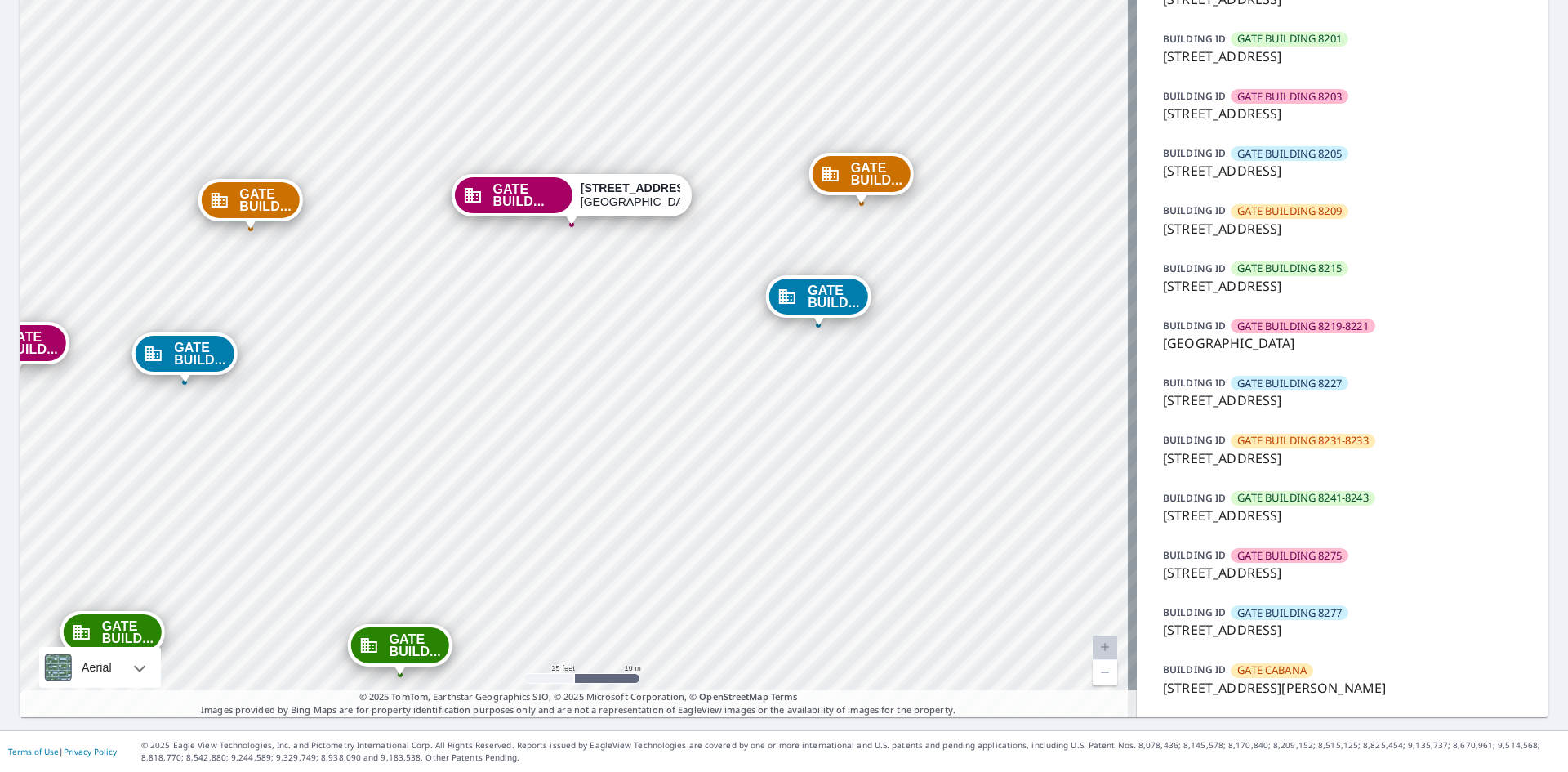
drag, startPoint x: 796, startPoint y: 394, endPoint x: 809, endPoint y: 721, distance: 327.3
click at [809, 721] on div "Dashboard Order History Order GATE BUILD... [STREET_ADDRESS][PERSON_NAME] GATE …" at bounding box center [784, 386] width 1568 height 772
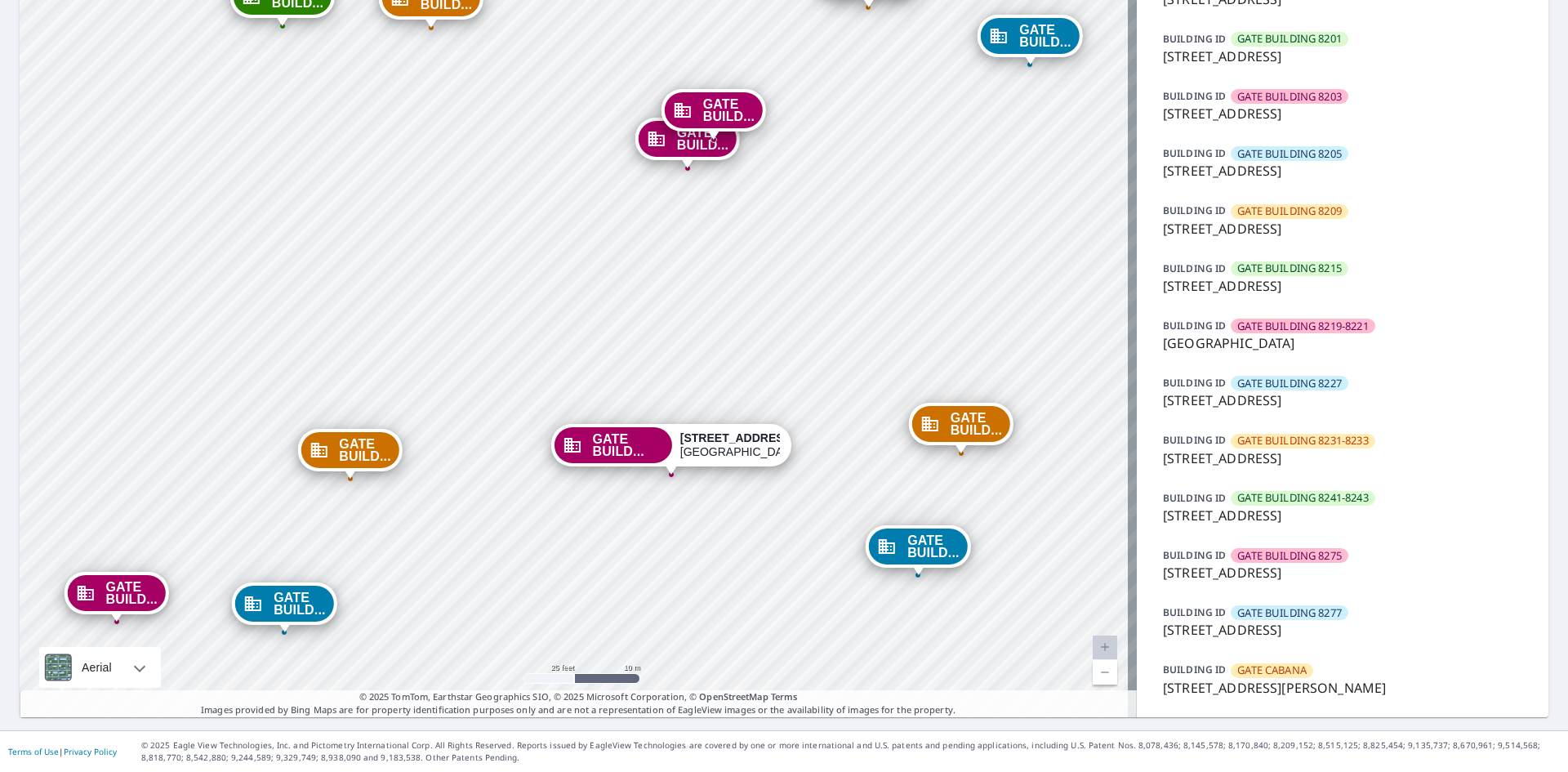
drag, startPoint x: 841, startPoint y: 370, endPoint x: 820, endPoint y: 675, distance: 305.7
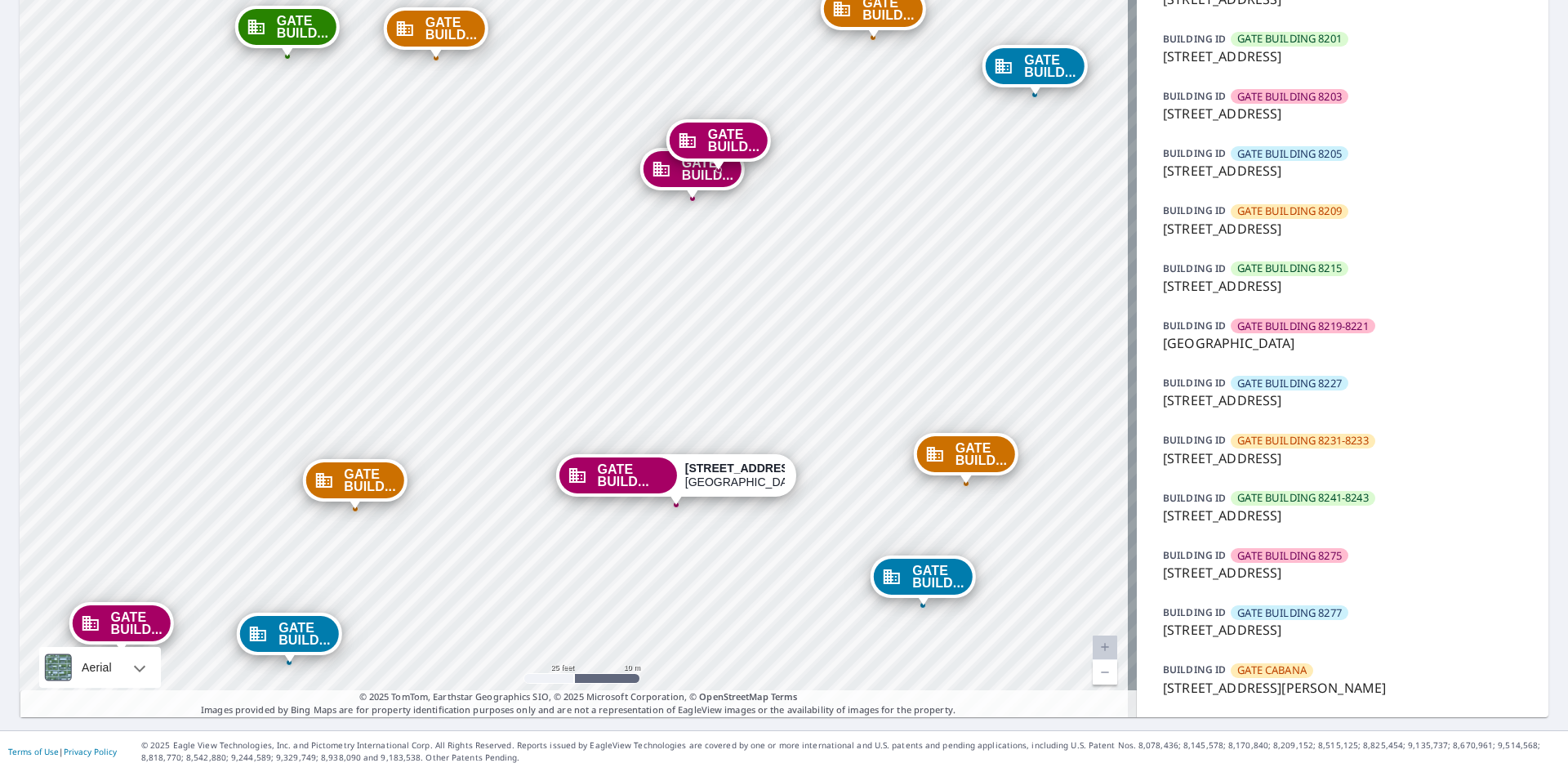
click at [695, 183] on div "GATE BUILD..." at bounding box center [693, 169] width 98 height 36
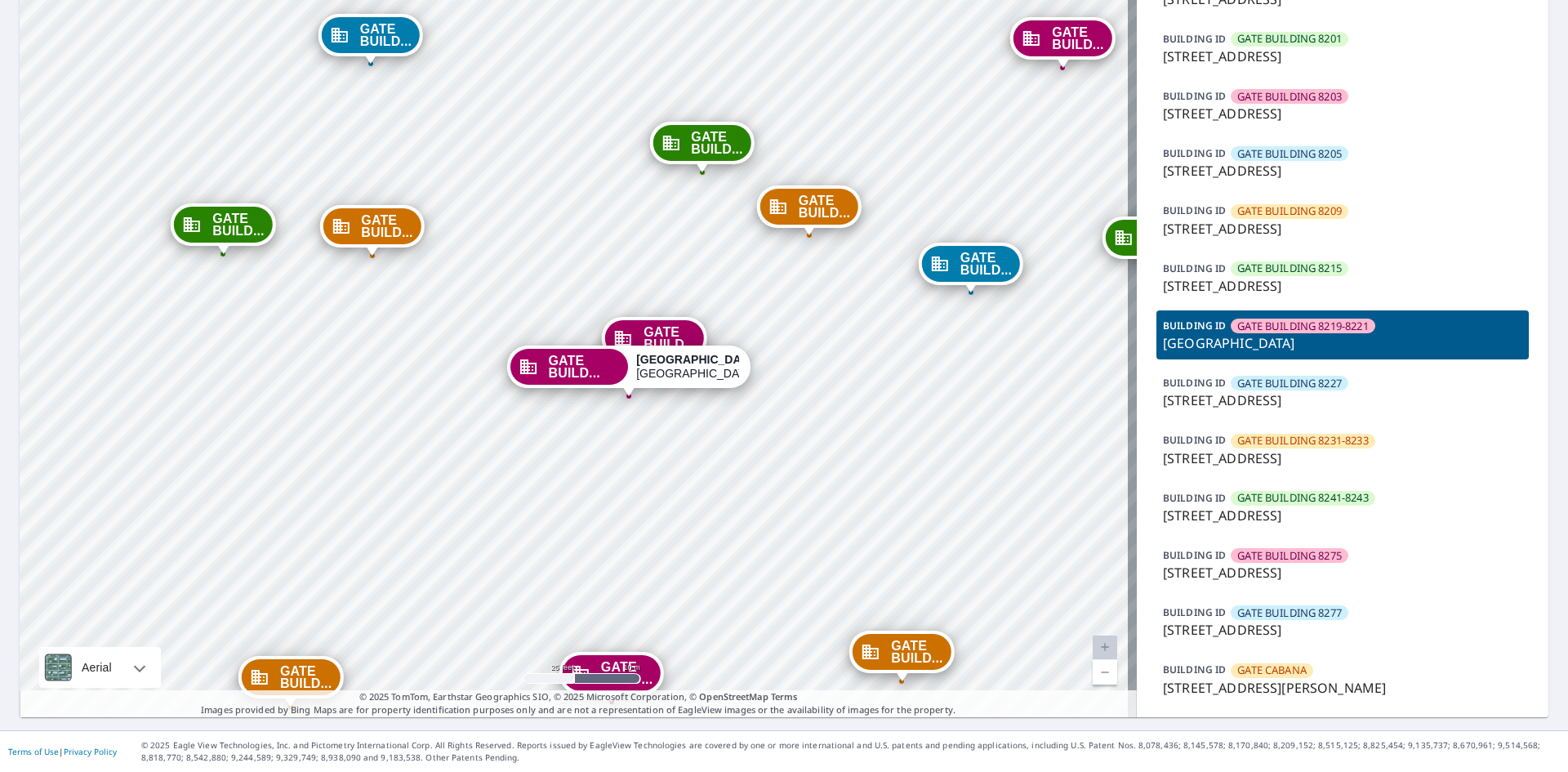
drag, startPoint x: 716, startPoint y: 119, endPoint x: 771, endPoint y: 602, distance: 486.1
click at [671, 333] on span "GATE BUILD..." at bounding box center [669, 338] width 52 height 25
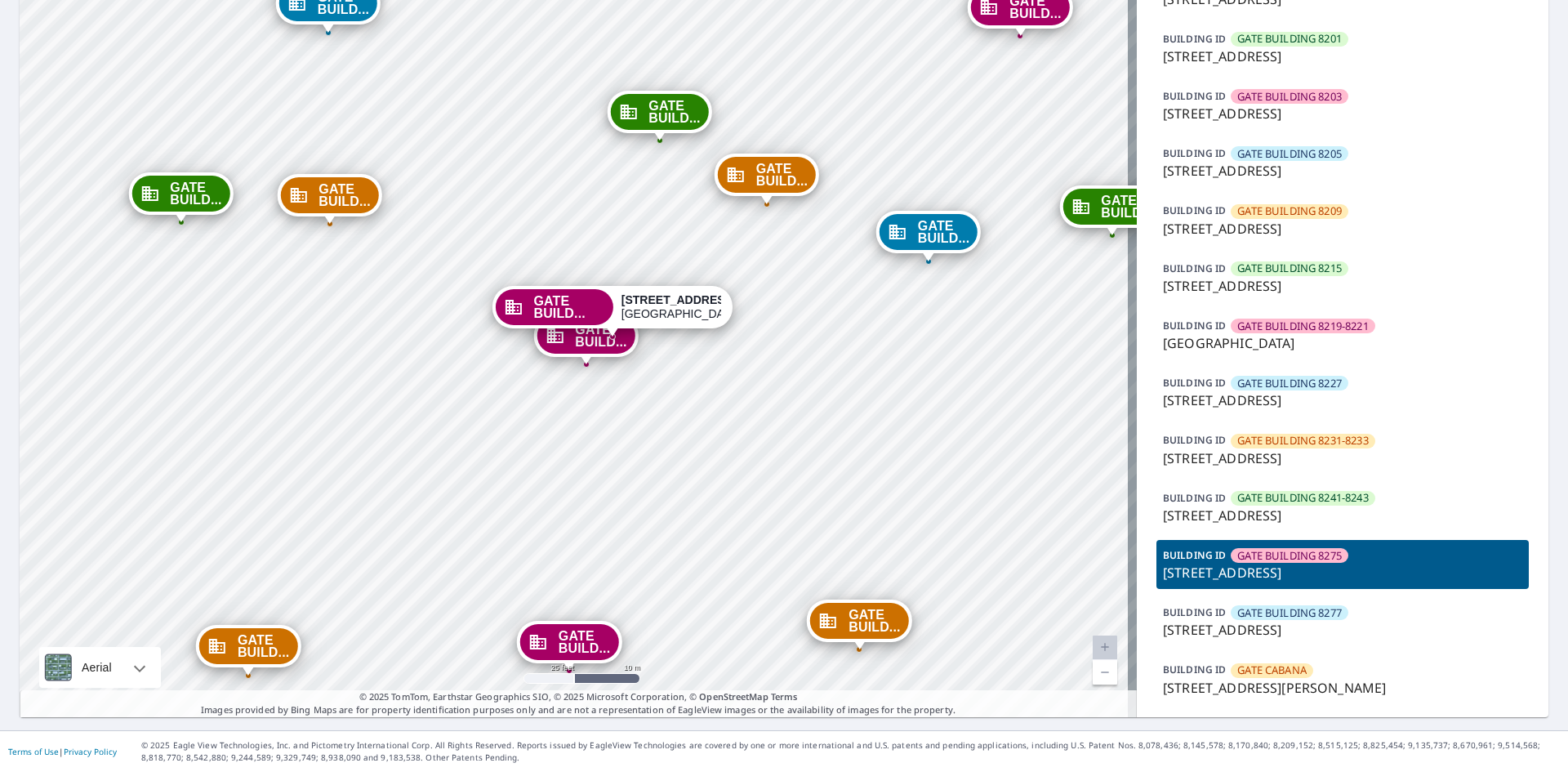
drag, startPoint x: 694, startPoint y: 226, endPoint x: 751, endPoint y: 627, distance: 405.0
